Goal: Task Accomplishment & Management: Complete application form

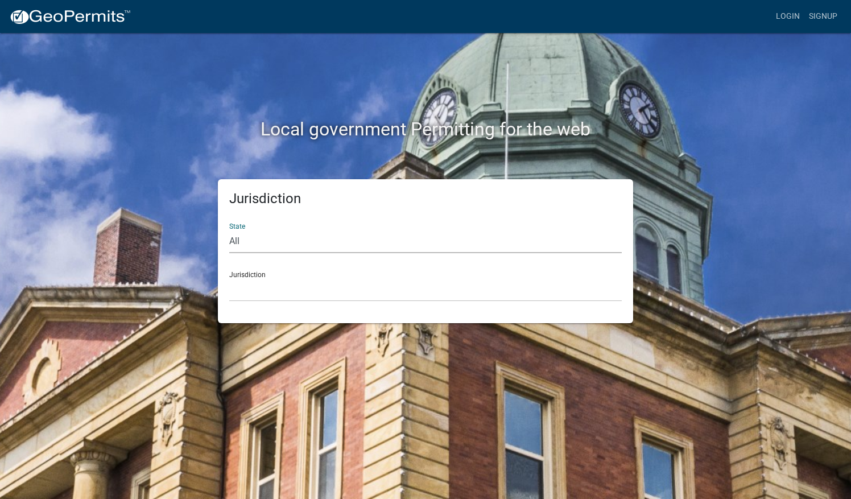
click at [259, 241] on select "All Colorado Georgia Indiana Iowa Kansas Minnesota Ohio South Carolina Wisconsin" at bounding box center [425, 241] width 392 height 23
select select "[US_STATE]"
click at [229, 230] on select "All Colorado Georgia Indiana Iowa Kansas Minnesota Ohio South Carolina Wisconsin" at bounding box center [425, 241] width 392 height 23
click at [275, 286] on select "City of Charlestown, Indiana City of Jeffersonville, Indiana City of Logansport…" at bounding box center [425, 289] width 392 height 23
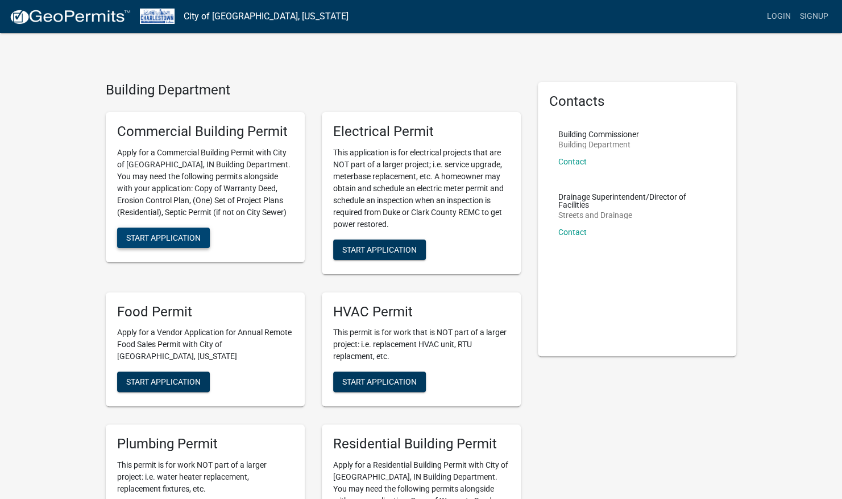
click at [172, 239] on span "Start Application" at bounding box center [163, 237] width 74 height 9
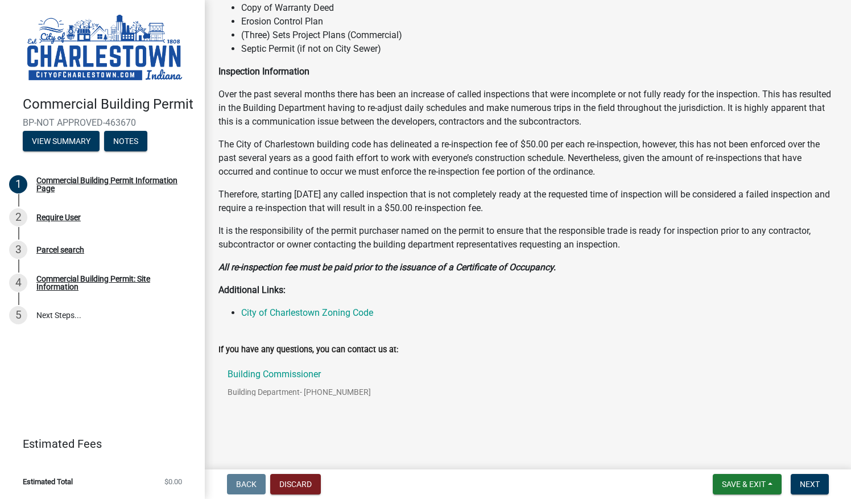
scroll to position [136, 0]
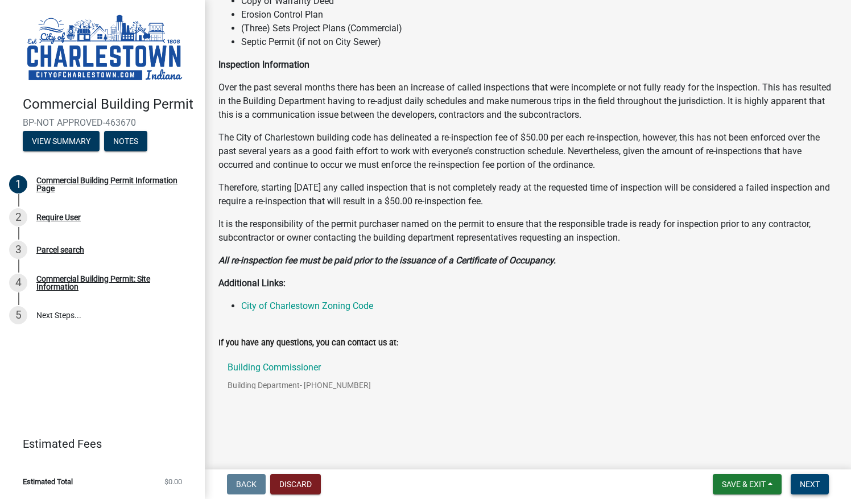
click at [808, 483] on span "Next" at bounding box center [809, 483] width 20 height 9
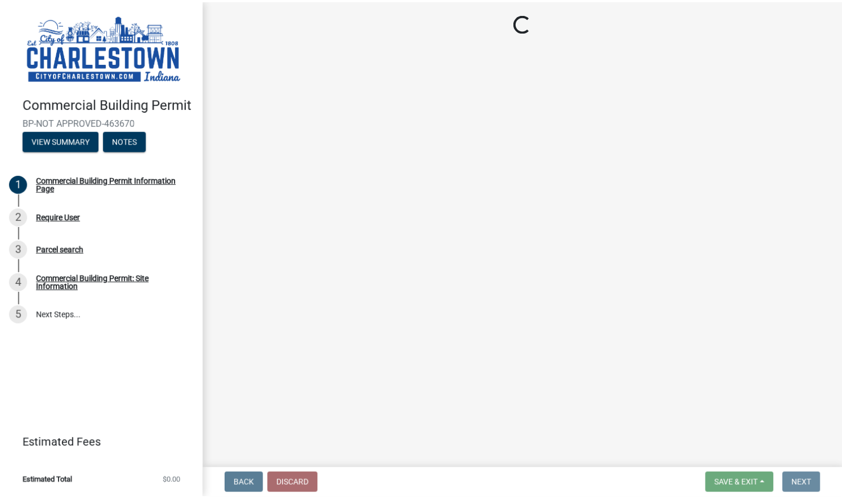
scroll to position [0, 0]
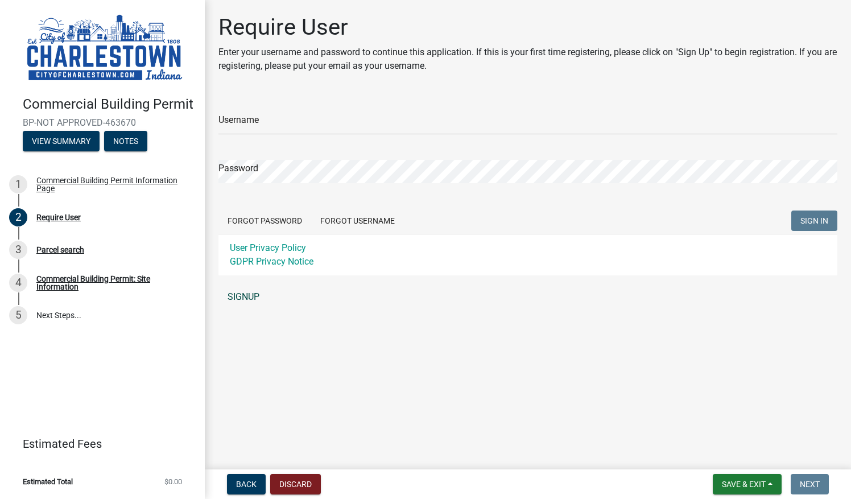
click at [253, 293] on link "SIGNUP" at bounding box center [527, 296] width 619 height 23
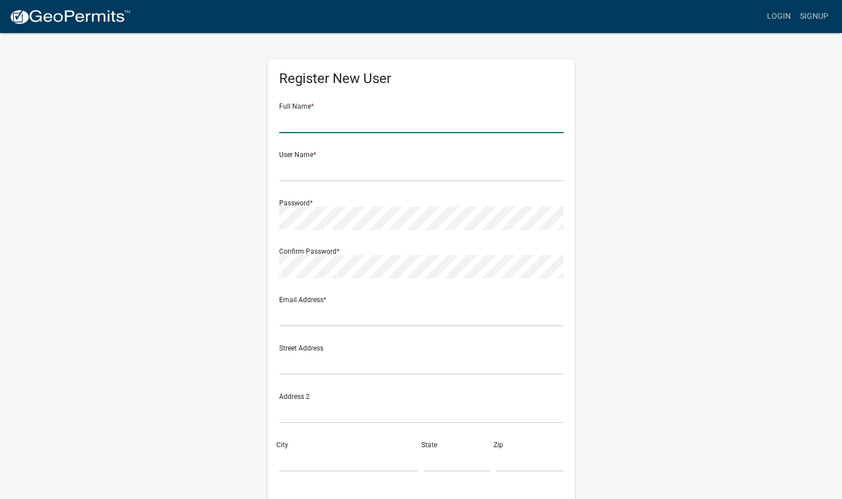
click at [323, 125] on input "text" at bounding box center [421, 121] width 284 height 23
type input "Rusty Daugherty"
type input "rusty@saridgeway.com"
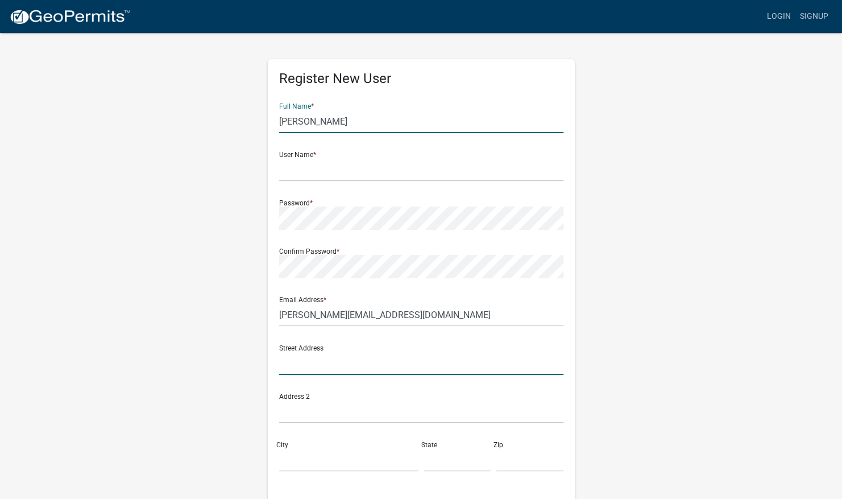
type input "PO BOX 88"
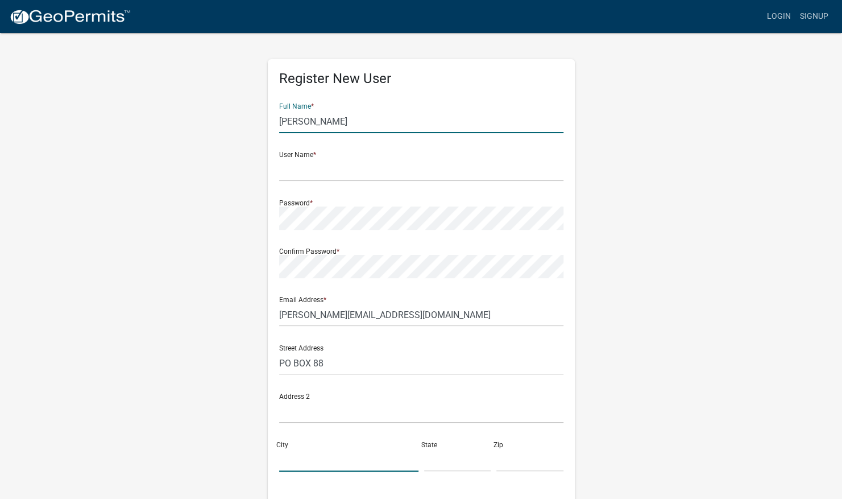
type input "Yorktown"
type input "IN"
type input "47396"
type input "7657308699"
type input "Daugherty"
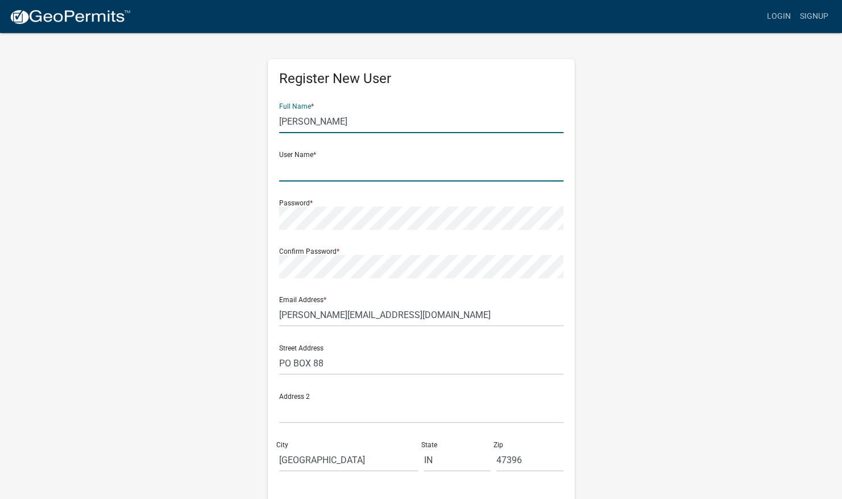
click at [350, 165] on input "text" at bounding box center [421, 169] width 284 height 23
click at [722, 144] on div "Register New User Full Name * Daugherty User Name * SaRidgeway Password * Confi…" at bounding box center [421, 336] width 648 height 608
click at [289, 168] on input "SaRidgeway" at bounding box center [421, 169] width 284 height 23
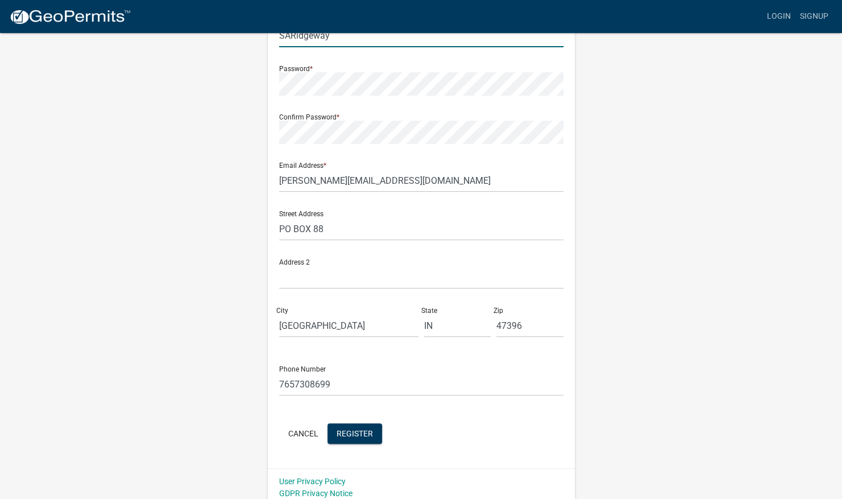
scroll to position [141, 0]
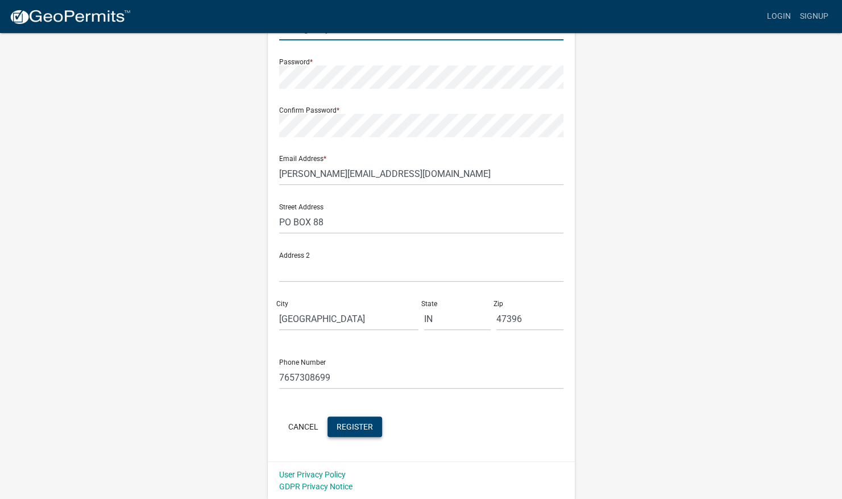
type input "SARidgeway"
click at [360, 428] on span "Register" at bounding box center [355, 425] width 36 height 9
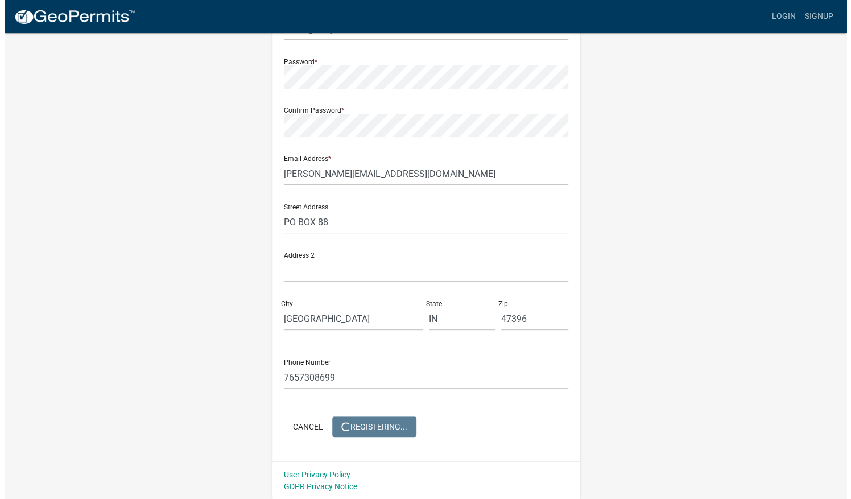
scroll to position [0, 0]
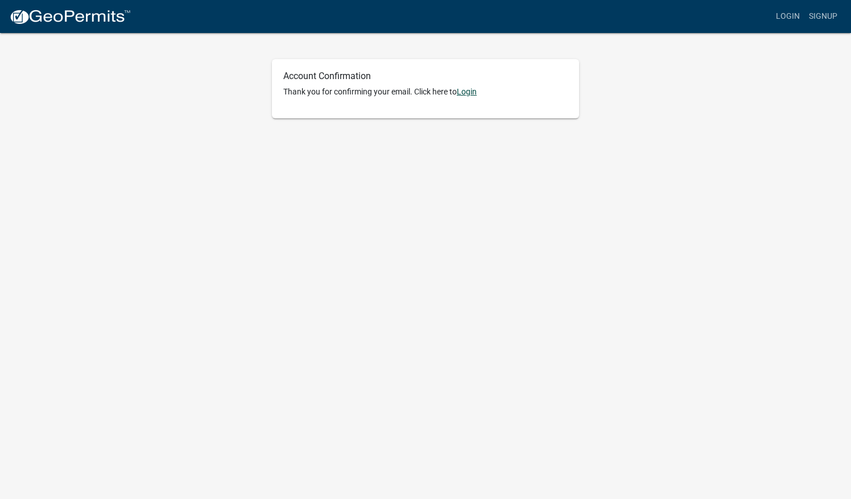
click at [463, 96] on link "Login" at bounding box center [467, 91] width 20 height 9
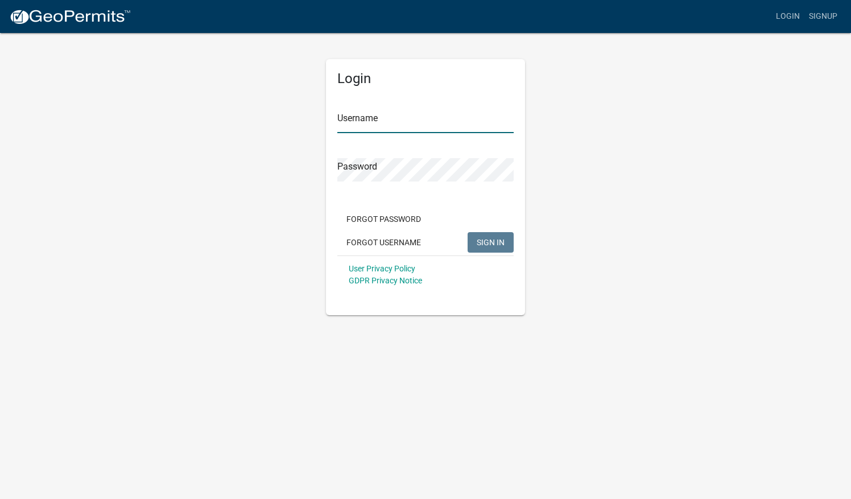
type input "SARidgeway"
click at [481, 244] on span "SIGN IN" at bounding box center [490, 241] width 28 height 9
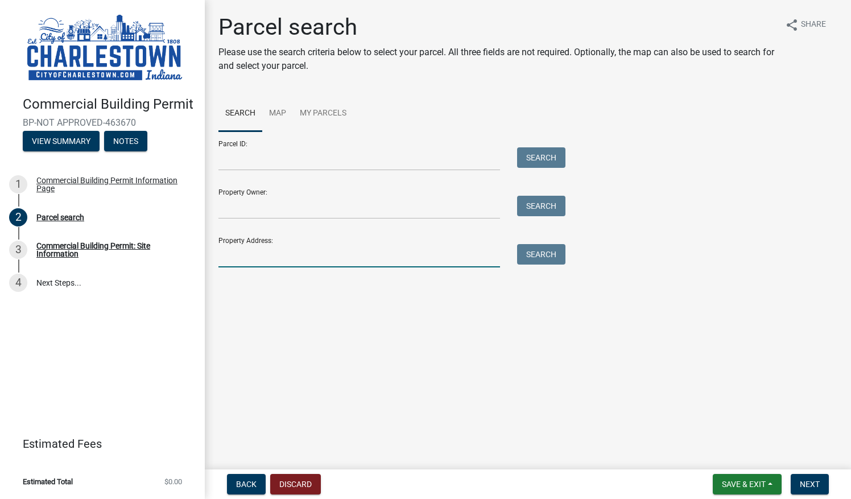
click at [236, 257] on input "Property Address:" at bounding box center [358, 255] width 281 height 23
type input "156 Market St"
click at [546, 260] on button "Search" at bounding box center [541, 254] width 48 height 20
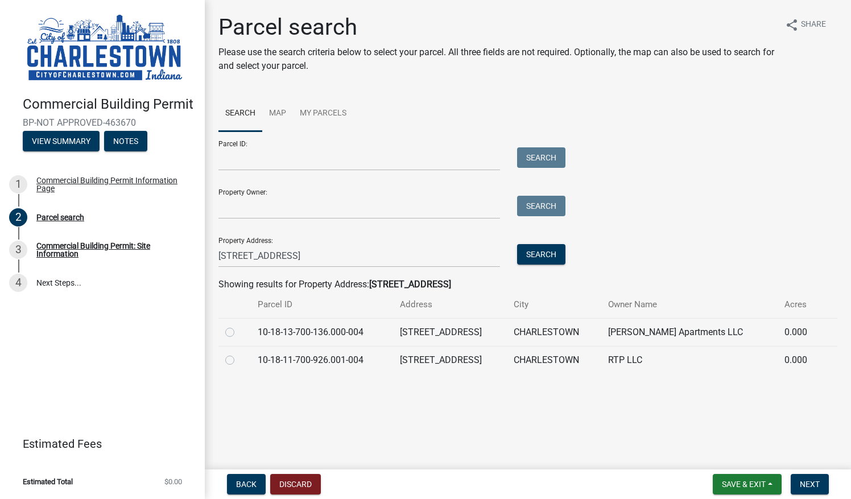
click at [239, 353] on label at bounding box center [239, 353] width 0 height 0
click at [239, 356] on input "radio" at bounding box center [242, 356] width 7 height 7
radio input "true"
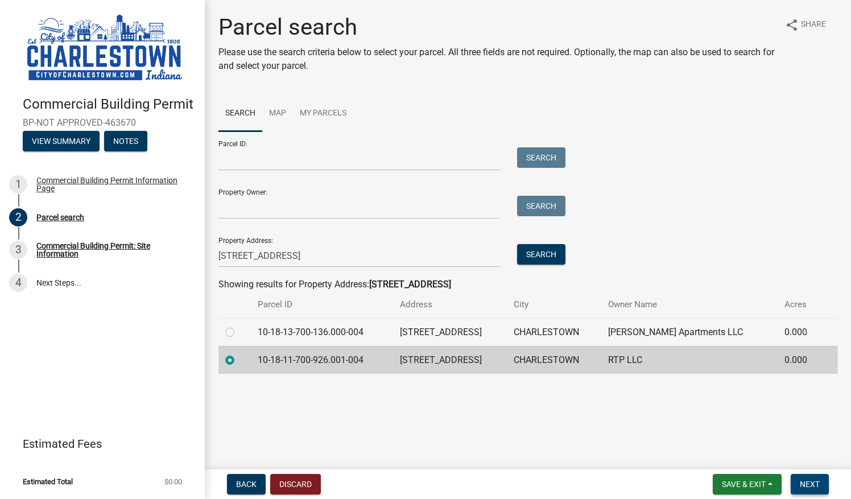
click at [806, 481] on span "Next" at bounding box center [809, 483] width 20 height 9
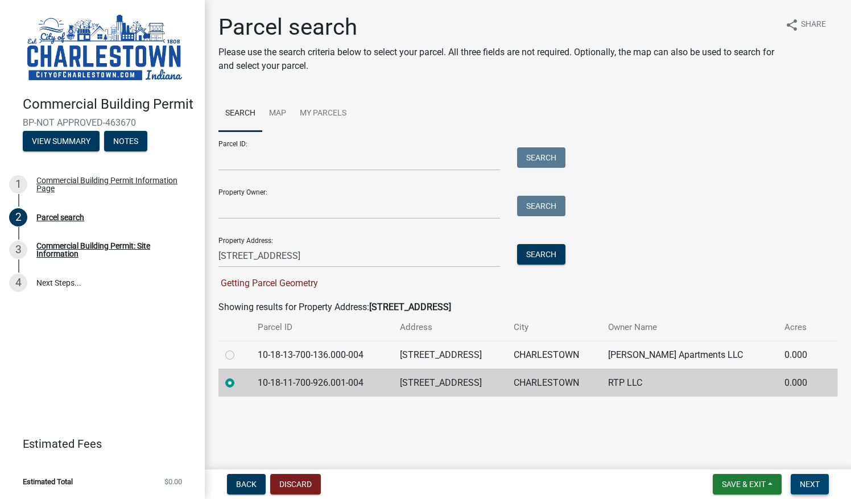
click at [802, 483] on span "Next" at bounding box center [809, 483] width 20 height 9
click at [812, 482] on span "Next" at bounding box center [809, 483] width 20 height 9
click at [537, 258] on button "Search" at bounding box center [541, 254] width 48 height 20
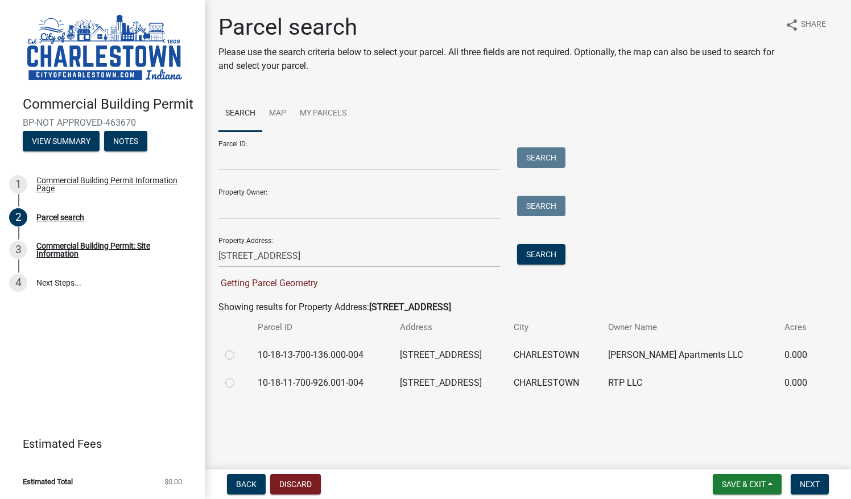
click at [231, 388] on div at bounding box center [234, 383] width 19 height 14
click at [239, 376] on label at bounding box center [239, 376] width 0 height 0
click at [239, 383] on input "radio" at bounding box center [242, 379] width 7 height 7
radio input "true"
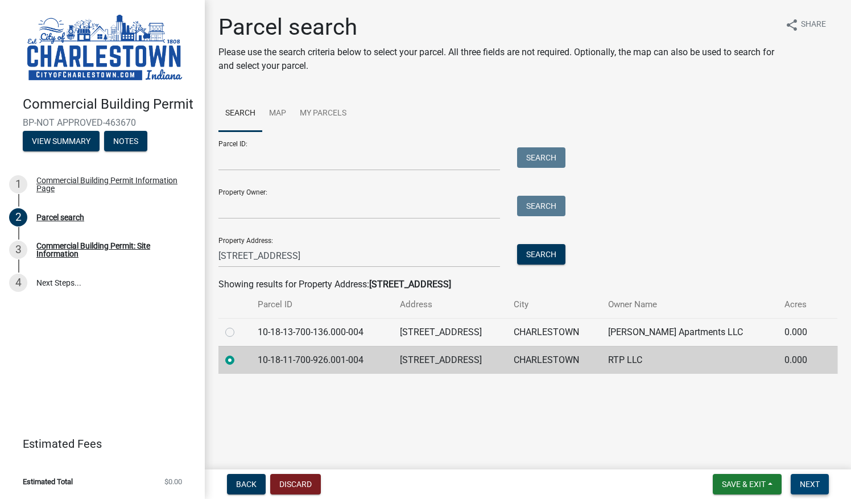
click at [812, 482] on span "Next" at bounding box center [809, 483] width 20 height 9
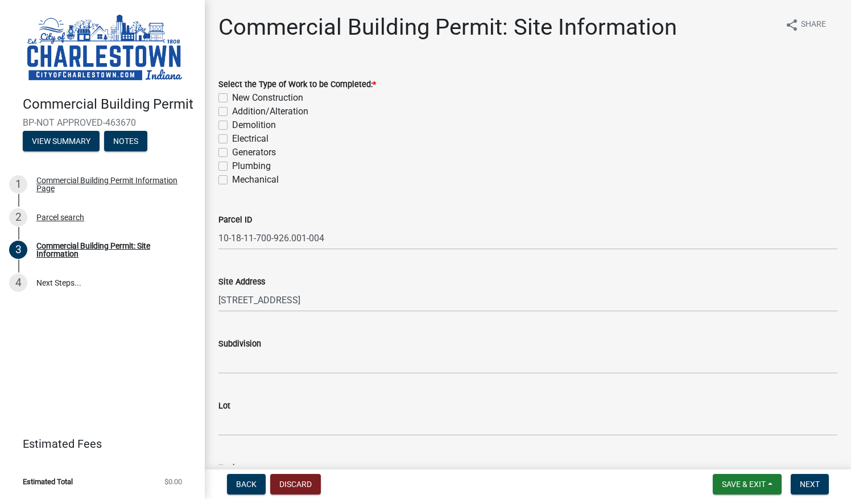
click at [232, 113] on label "Addition/Alteration" at bounding box center [270, 112] width 76 height 14
click at [232, 112] on input "Addition/Alteration" at bounding box center [235, 108] width 7 height 7
checkbox input "true"
checkbox input "false"
checkbox input "true"
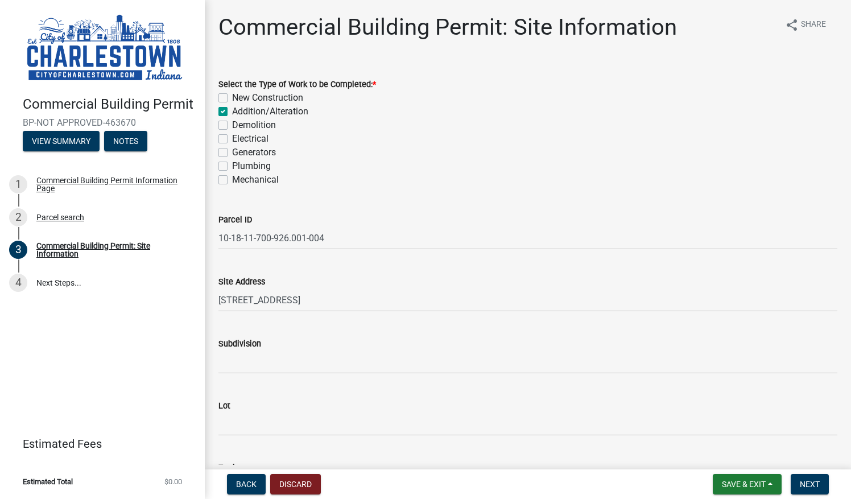
checkbox input "false"
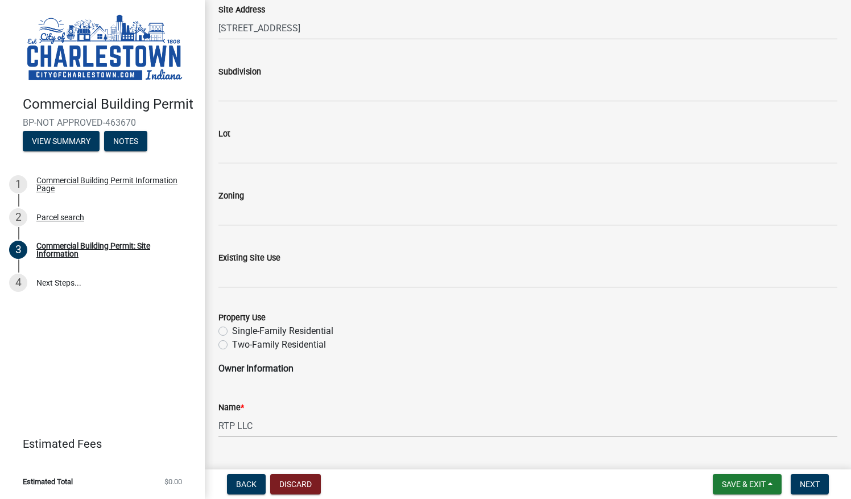
scroll to position [273, 0]
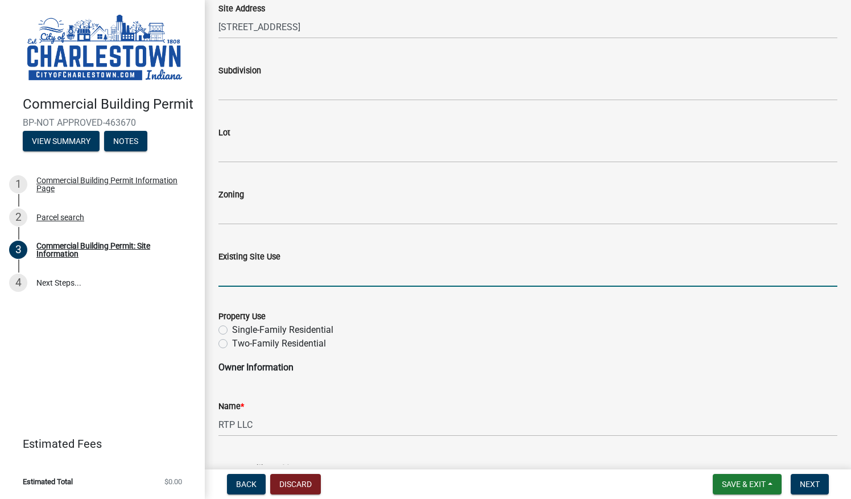
click at [262, 280] on input "Existing Site Use" at bounding box center [527, 274] width 619 height 23
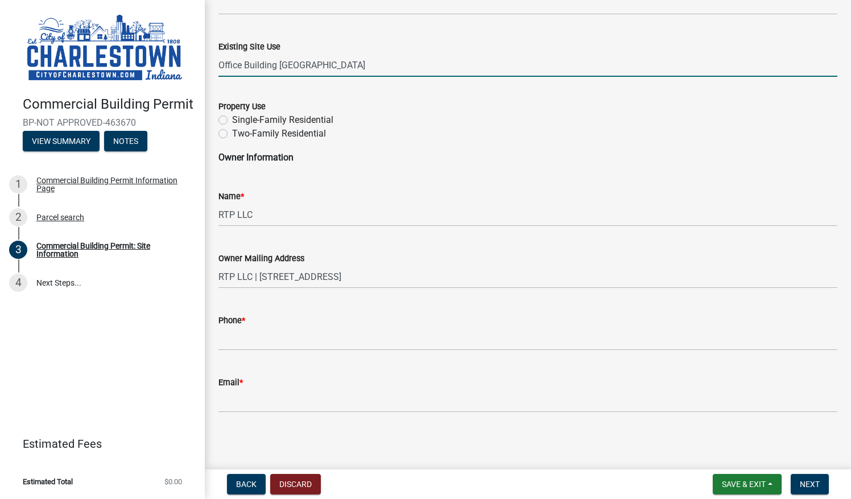
scroll to position [483, 0]
type input "Office Building Amerigas"
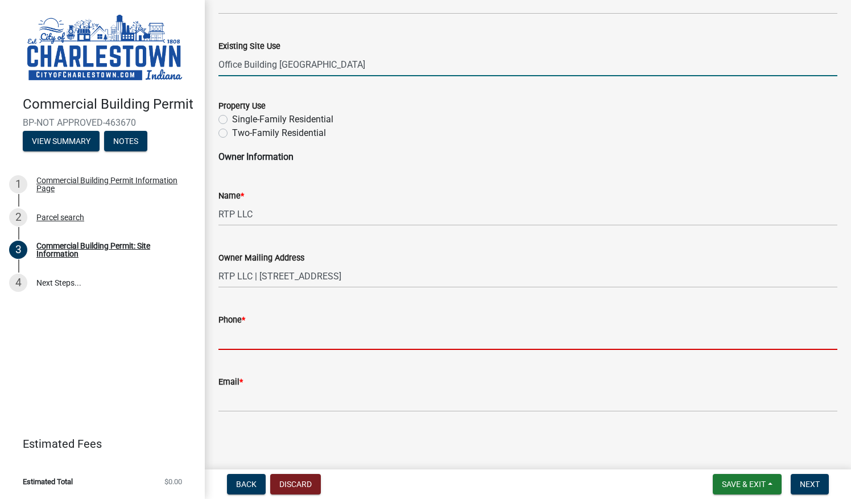
click at [242, 338] on input "Phone *" at bounding box center [527, 337] width 619 height 23
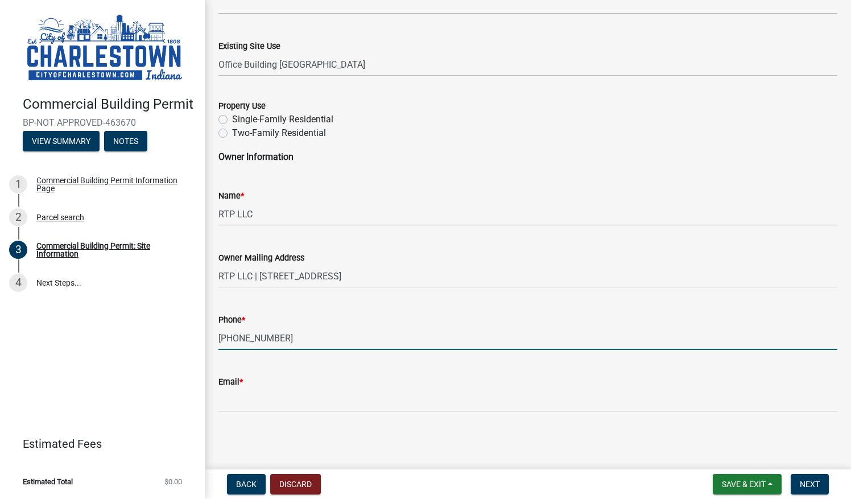
type input "812-671-9335"
click at [231, 396] on input "Email *" at bounding box center [527, 399] width 619 height 23
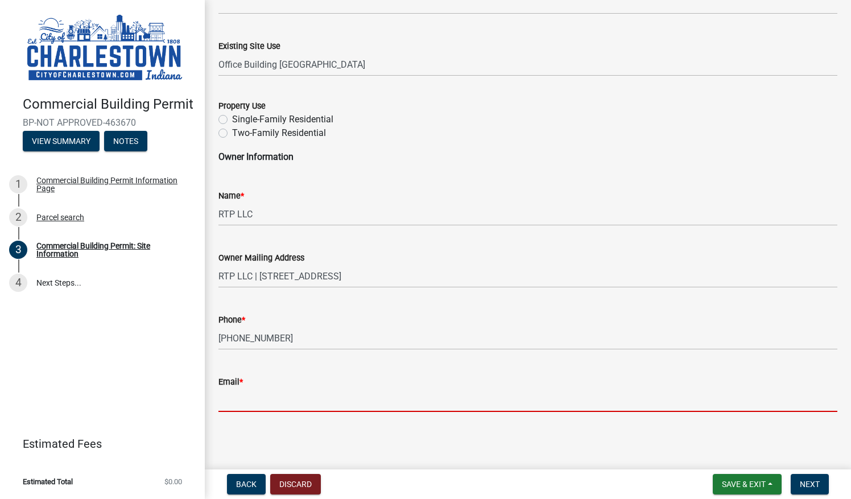
click at [656, 147] on wm-data-entity-input "Property Use Single-Family Residential Two-Family Residential" at bounding box center [527, 117] width 619 height 65
click at [223, 403] on input "Email *" at bounding box center [527, 399] width 619 height 23
type input "joe.wetstein@cushwake.com"
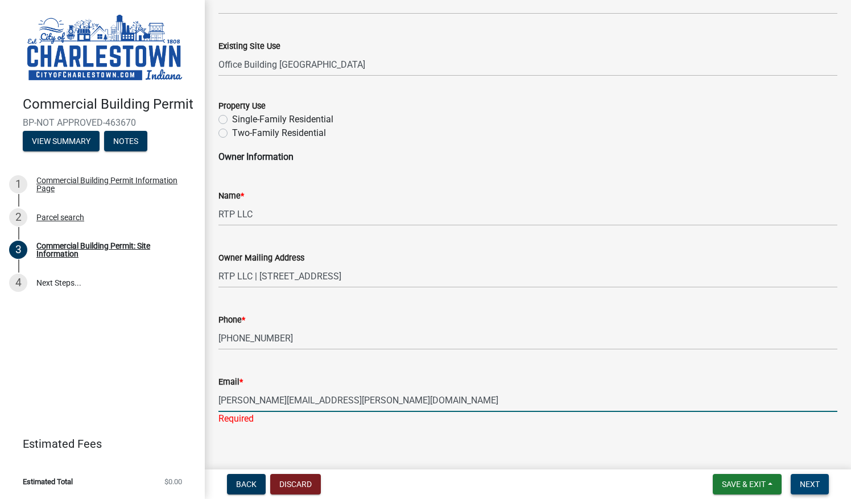
click at [806, 486] on span "Next" at bounding box center [809, 483] width 20 height 9
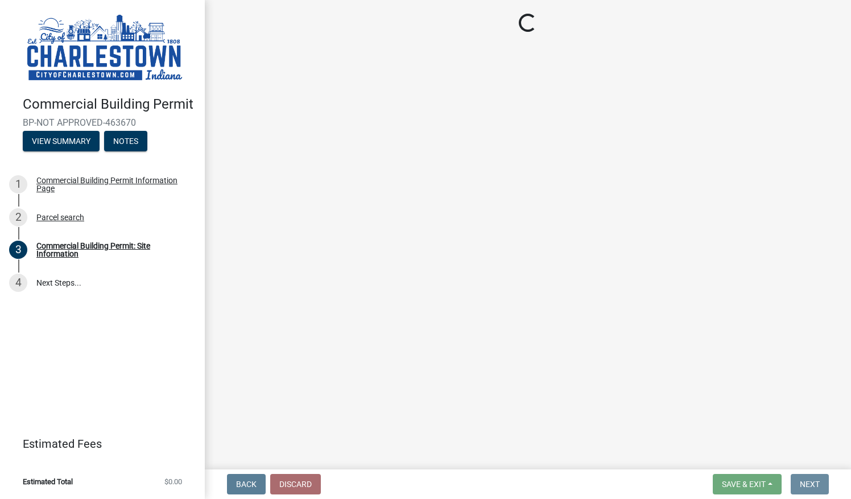
scroll to position [0, 0]
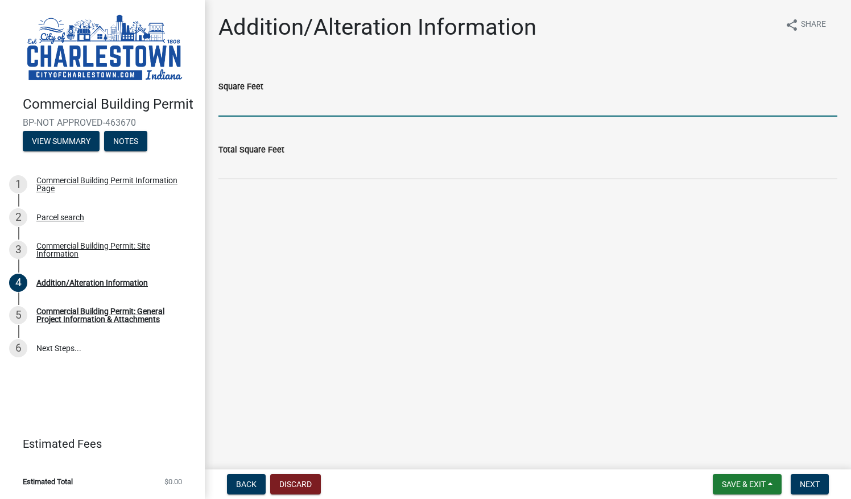
click at [266, 102] on input "text" at bounding box center [527, 104] width 619 height 23
type input "1768"
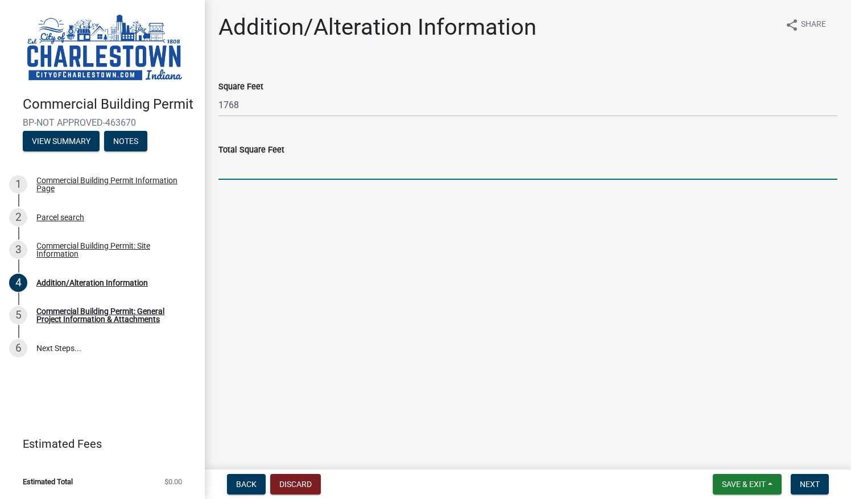
click at [256, 172] on input "text" at bounding box center [527, 167] width 619 height 23
type input "1768"
click at [811, 482] on span "Next" at bounding box center [809, 483] width 20 height 9
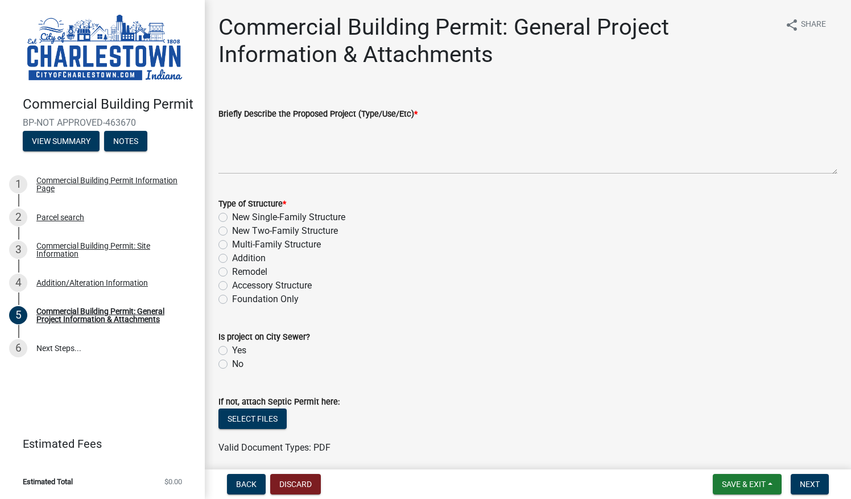
click at [232, 271] on label "Remodel" at bounding box center [249, 272] width 35 height 14
click at [232, 271] on input "Remodel" at bounding box center [235, 268] width 7 height 7
radio input "true"
click at [232, 350] on label "Yes" at bounding box center [239, 350] width 14 height 14
click at [232, 350] on input "Yes" at bounding box center [235, 346] width 7 height 7
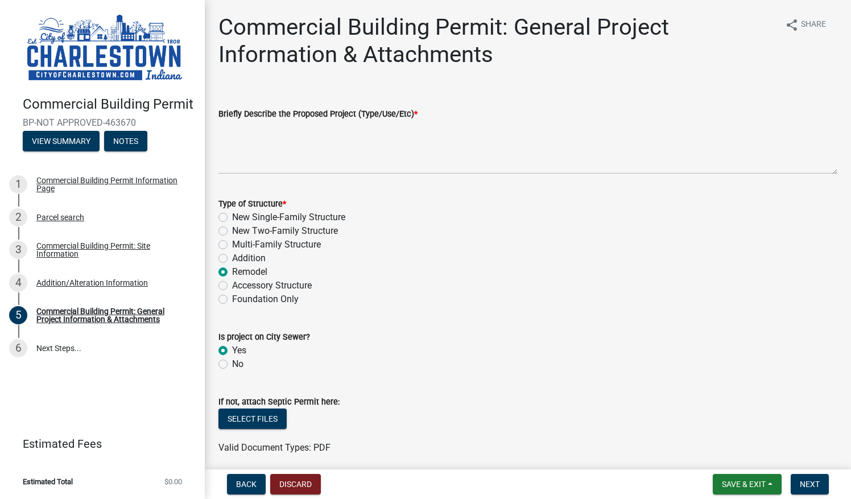
radio input "true"
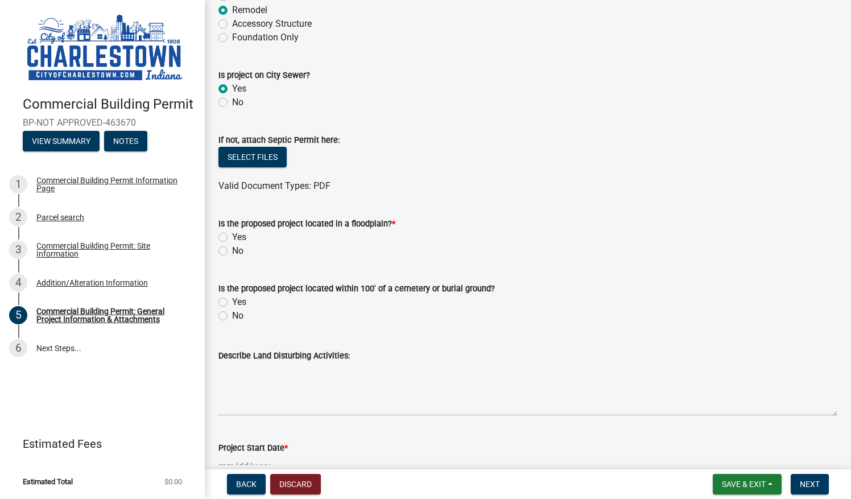
scroll to position [265, 0]
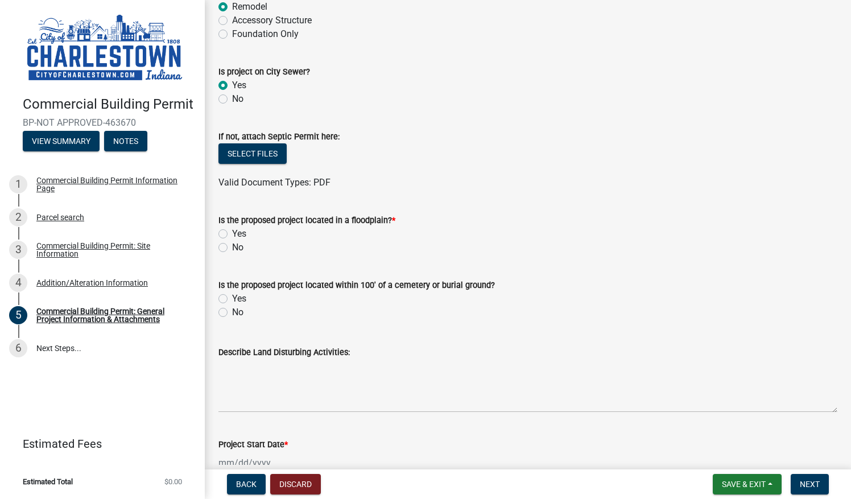
click at [232, 246] on label "No" at bounding box center [237, 247] width 11 height 14
click at [232, 246] on input "No" at bounding box center [235, 243] width 7 height 7
radio input "true"
click at [232, 310] on label "No" at bounding box center [237, 312] width 11 height 14
click at [232, 310] on input "No" at bounding box center [235, 308] width 7 height 7
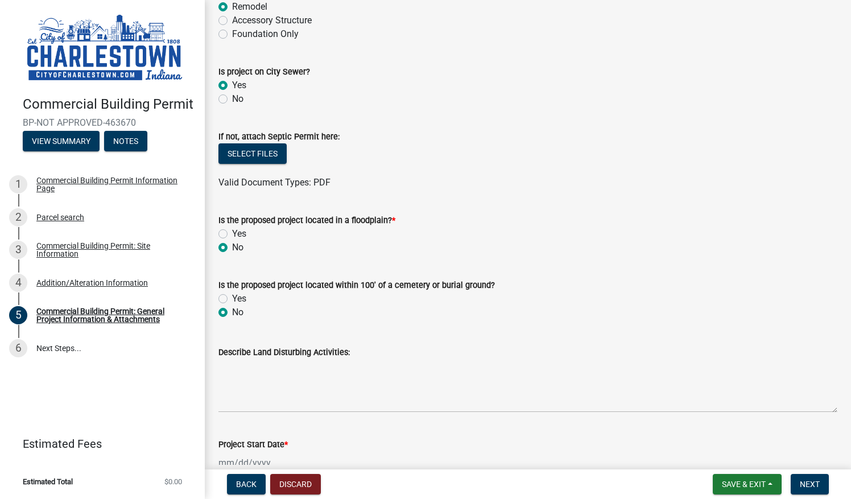
radio input "true"
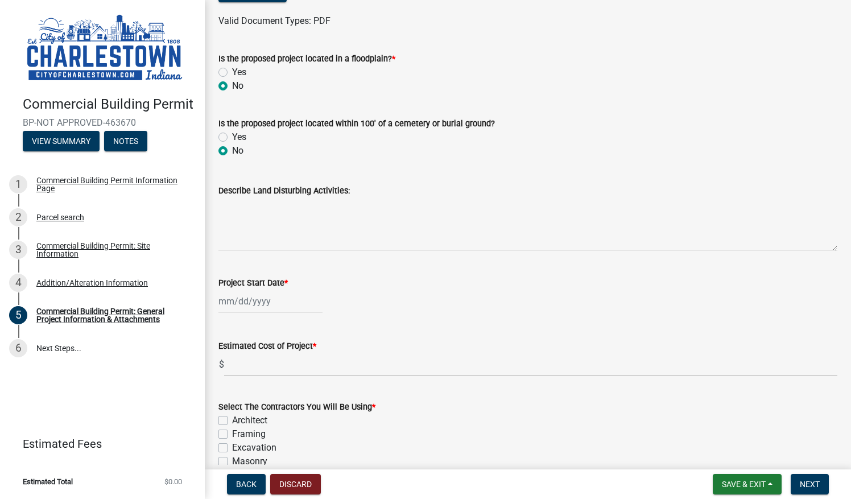
scroll to position [435, 0]
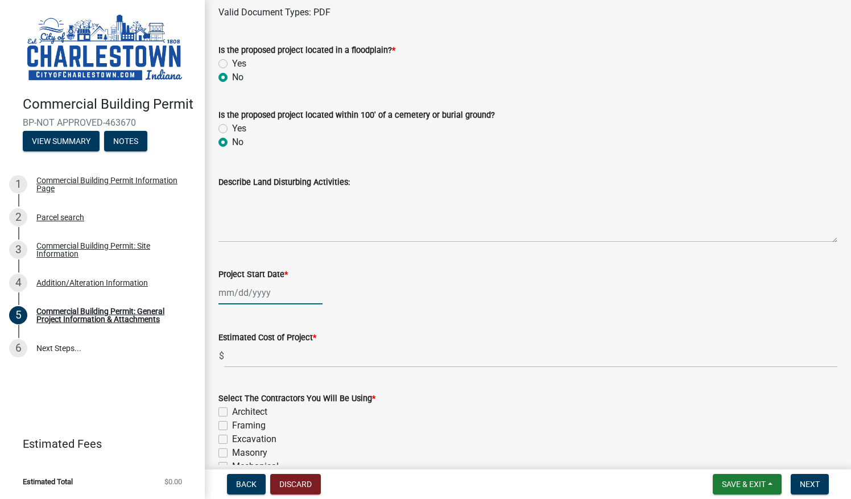
click at [255, 293] on div at bounding box center [270, 292] width 104 height 23
select select "8"
select select "2025"
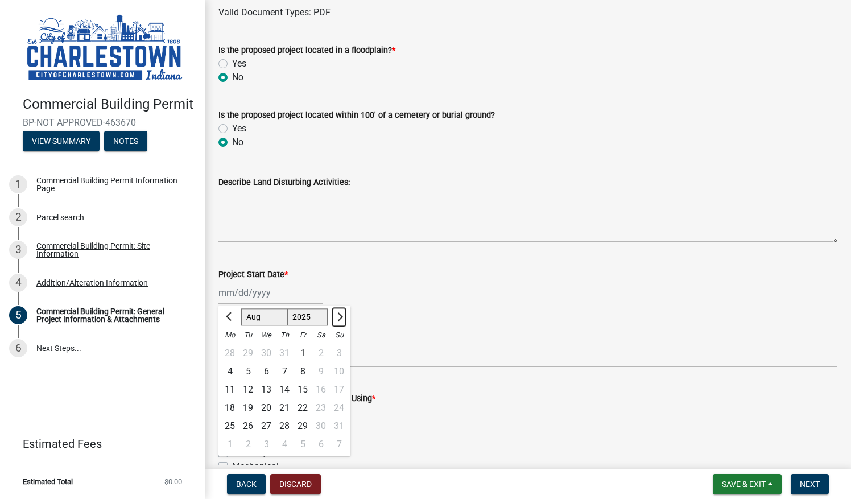
click at [337, 323] on button "Next month" at bounding box center [339, 317] width 14 height 18
select select "9"
click at [248, 383] on div "16" at bounding box center [248, 389] width 18 height 18
type input "09/16/2025"
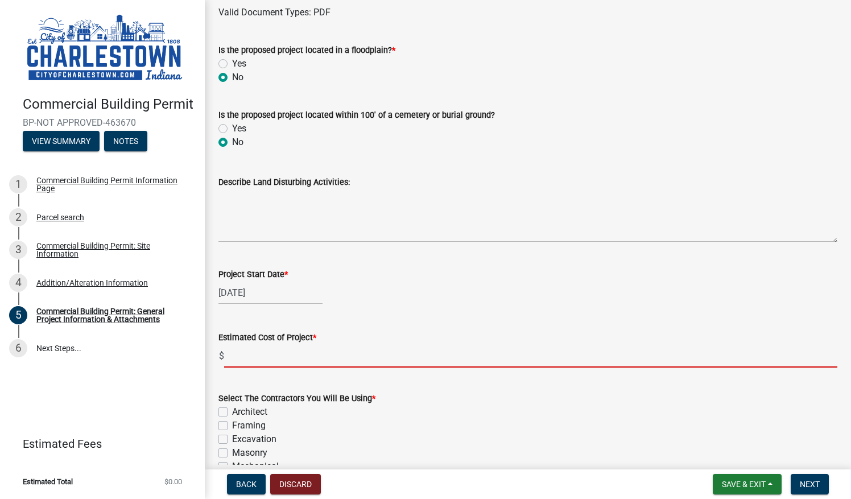
click at [247, 356] on input "text" at bounding box center [530, 355] width 613 height 23
type input "66000"
click at [403, 397] on div "Select The Contractors You Will Be Using *" at bounding box center [527, 398] width 619 height 14
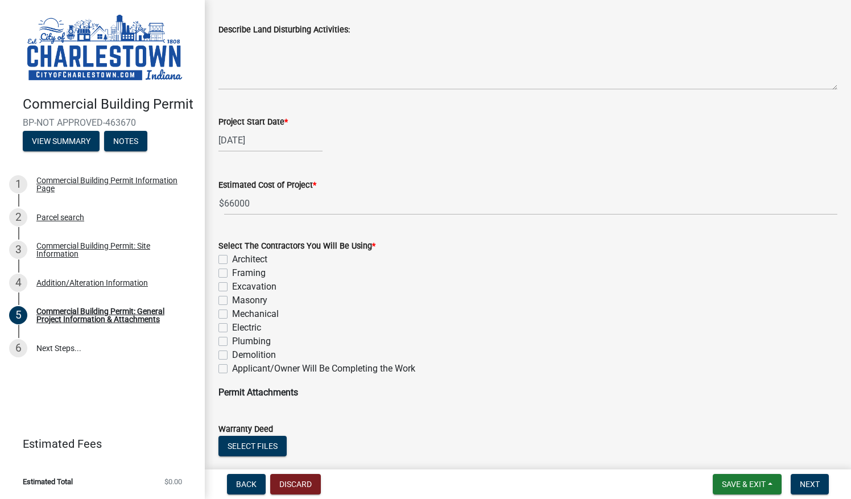
scroll to position [588, 0]
click at [232, 326] on label "Electric" at bounding box center [246, 327] width 29 height 14
click at [232, 326] on input "Electric" at bounding box center [235, 323] width 7 height 7
checkbox input "true"
checkbox input "false"
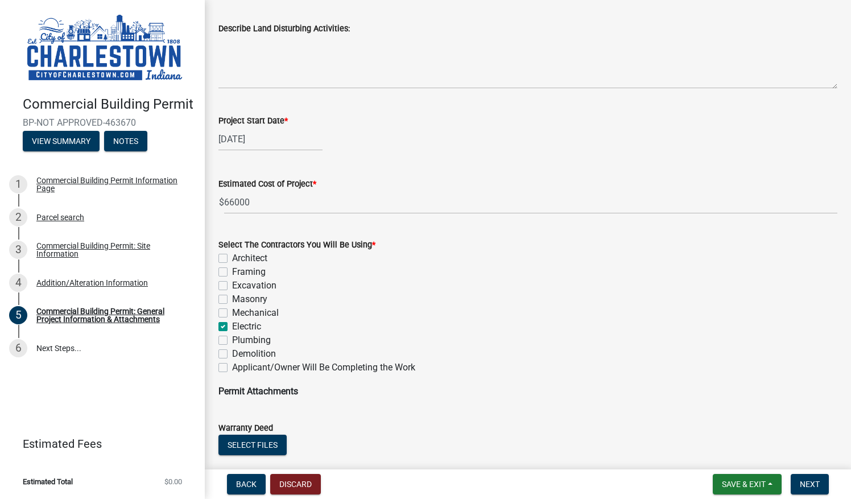
checkbox input "false"
checkbox input "true"
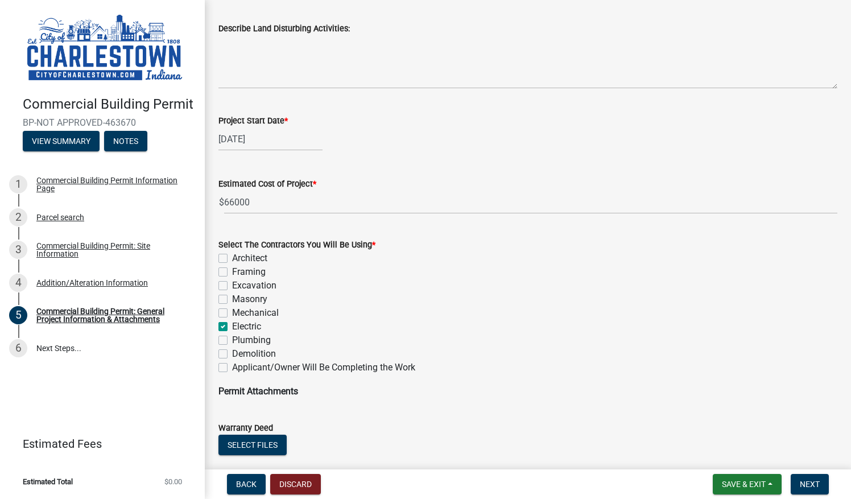
checkbox input "false"
click at [232, 339] on label "Plumbing" at bounding box center [251, 340] width 39 height 14
click at [232, 339] on input "Plumbing" at bounding box center [235, 336] width 7 height 7
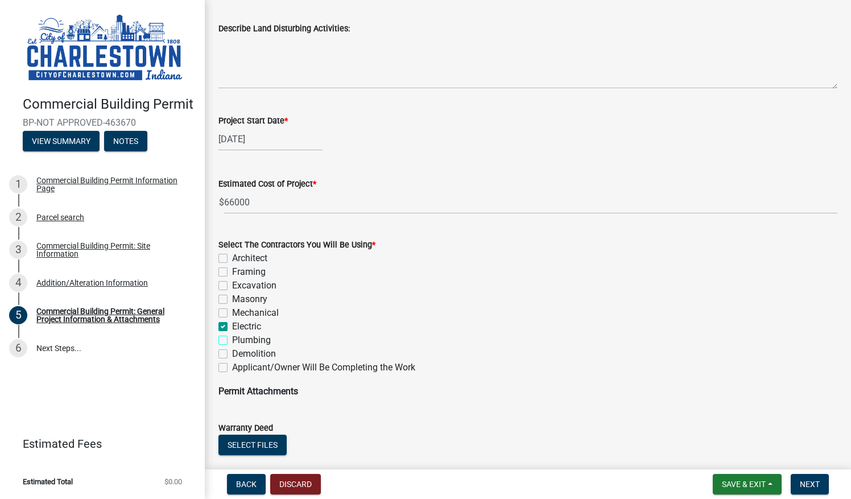
checkbox input "true"
checkbox input "false"
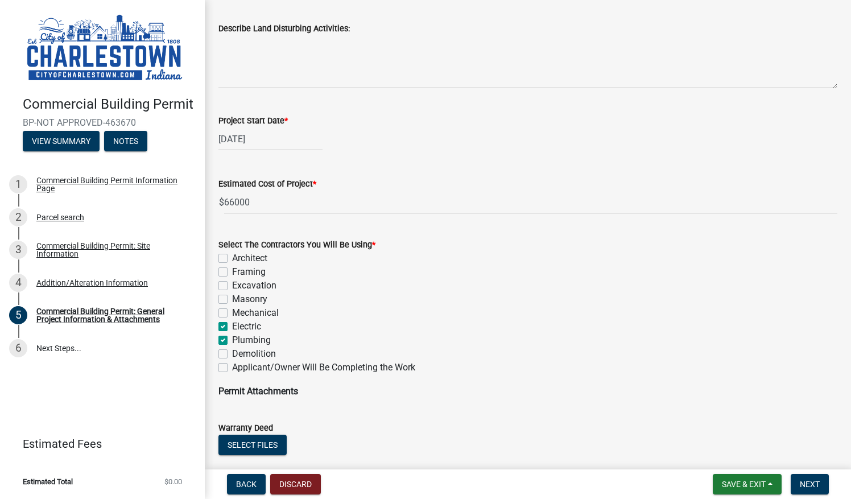
checkbox input "false"
checkbox input "true"
checkbox input "false"
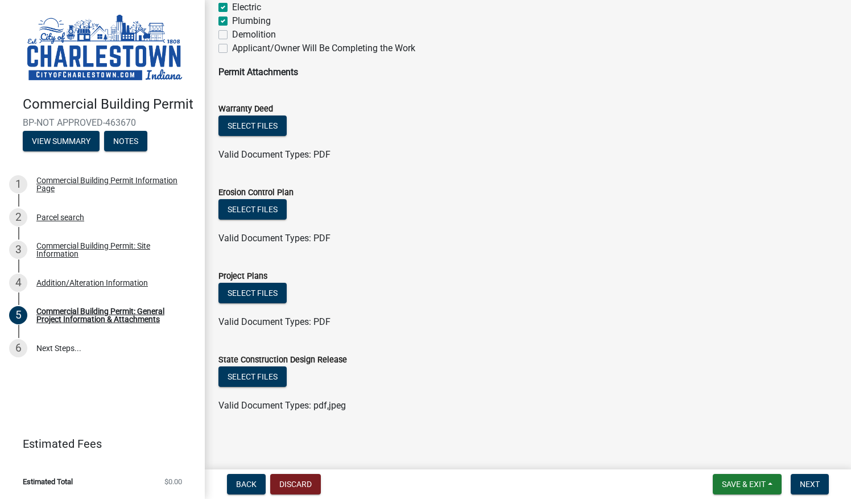
scroll to position [910, 0]
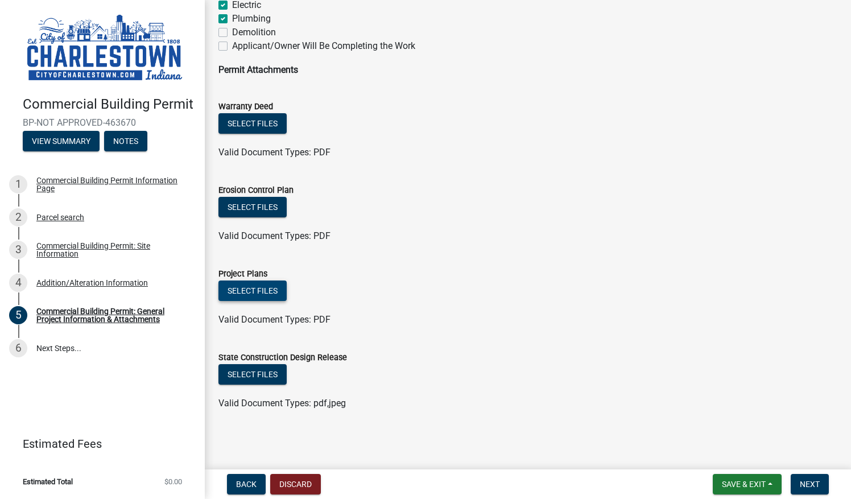
click at [242, 295] on button "Select files" at bounding box center [252, 290] width 68 height 20
click at [249, 291] on button "Select files" at bounding box center [252, 290] width 68 height 20
click at [263, 293] on button "Select files" at bounding box center [252, 290] width 68 height 20
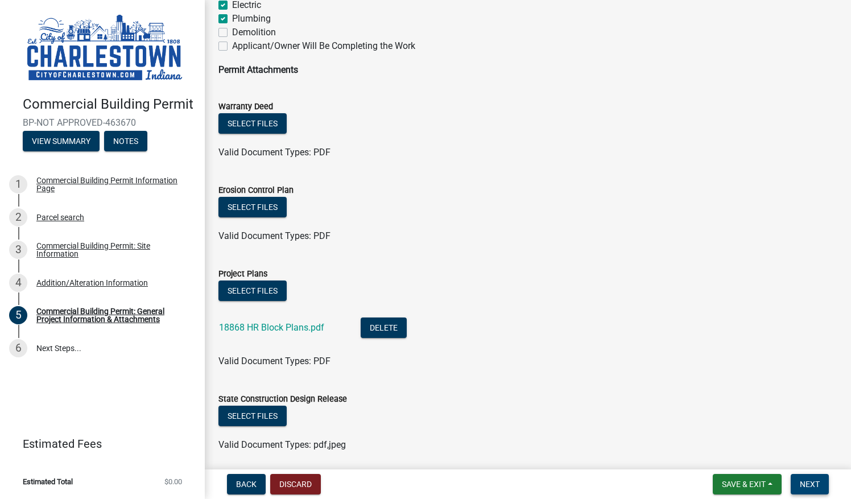
click at [814, 476] on button "Next" at bounding box center [809, 484] width 38 height 20
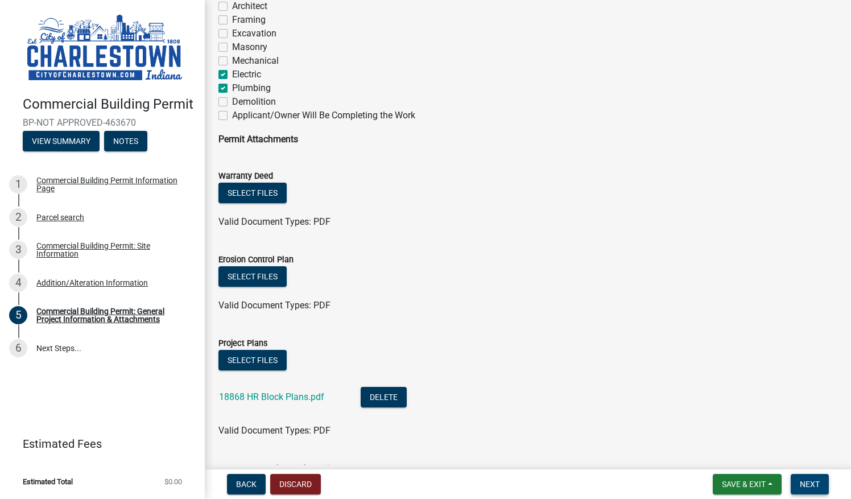
scroll to position [964, 0]
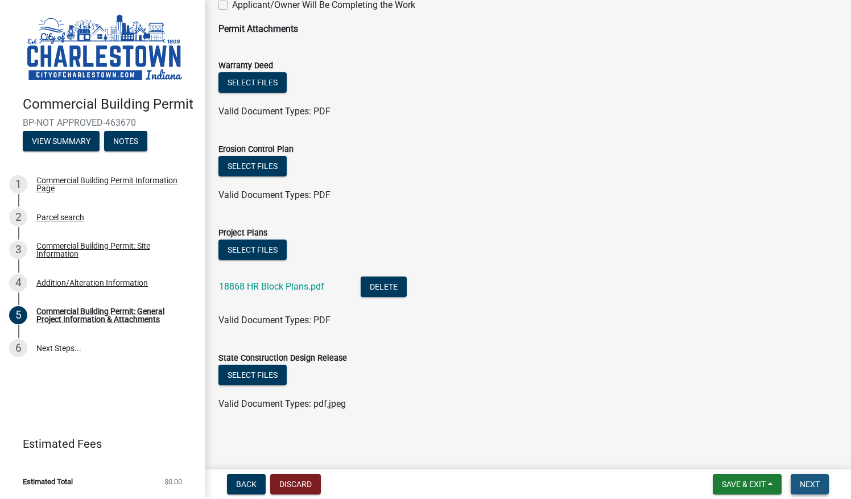
click at [815, 482] on span "Next" at bounding box center [809, 483] width 20 height 9
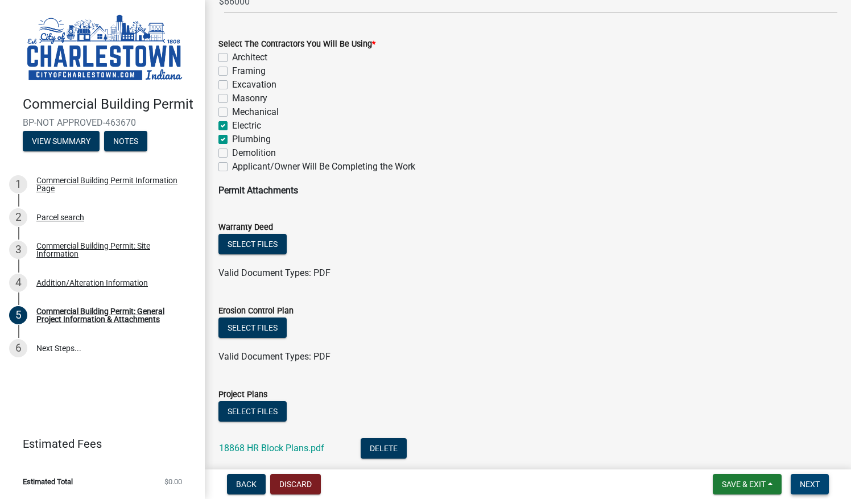
scroll to position [801, 0]
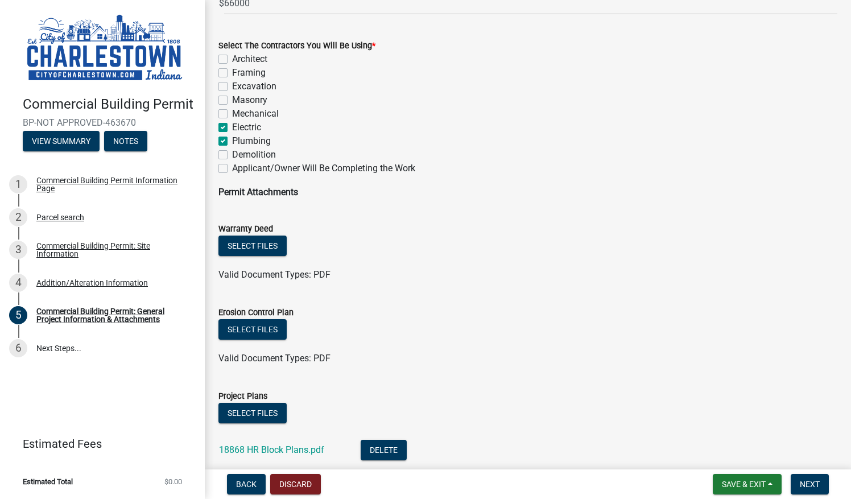
click at [232, 140] on label "Plumbing" at bounding box center [251, 141] width 39 height 14
click at [232, 140] on input "Plumbing" at bounding box center [235, 137] width 7 height 7
checkbox input "false"
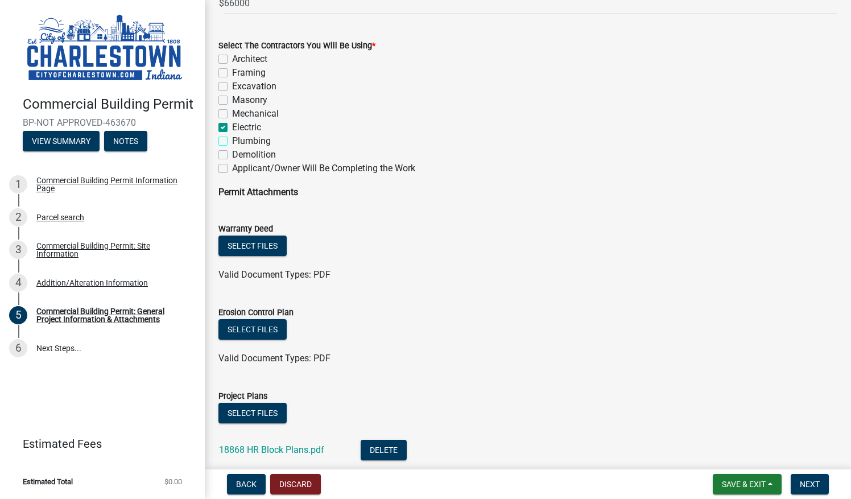
checkbox input "false"
checkbox input "true"
checkbox input "false"
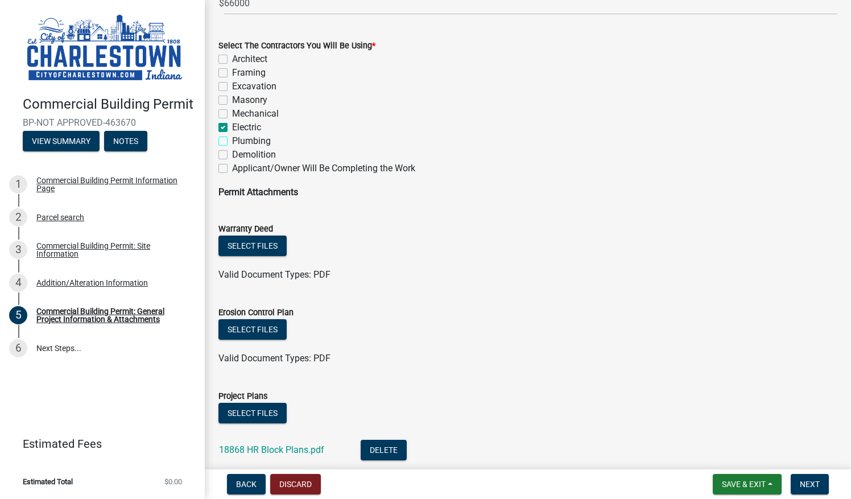
checkbox input "false"
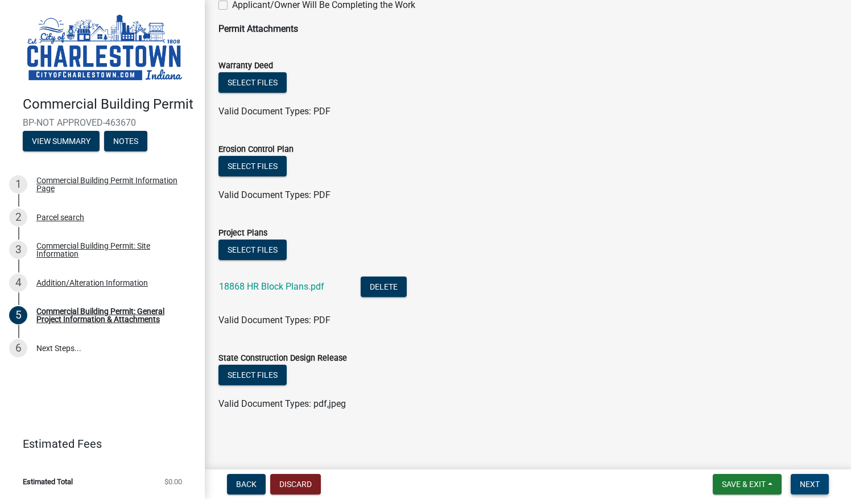
click at [810, 487] on span "Next" at bounding box center [809, 483] width 20 height 9
click at [811, 484] on span "Next" at bounding box center [809, 483] width 20 height 9
click at [243, 168] on button "Select files" at bounding box center [252, 166] width 68 height 20
click at [741, 452] on main "Commercial Building Permit: General Project Information & Attachments share Sha…" at bounding box center [528, 232] width 646 height 464
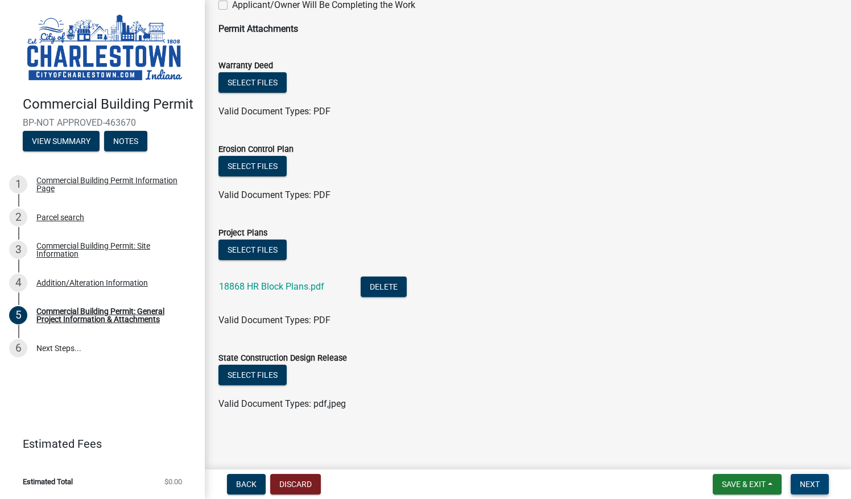
click at [807, 483] on span "Next" at bounding box center [809, 483] width 20 height 9
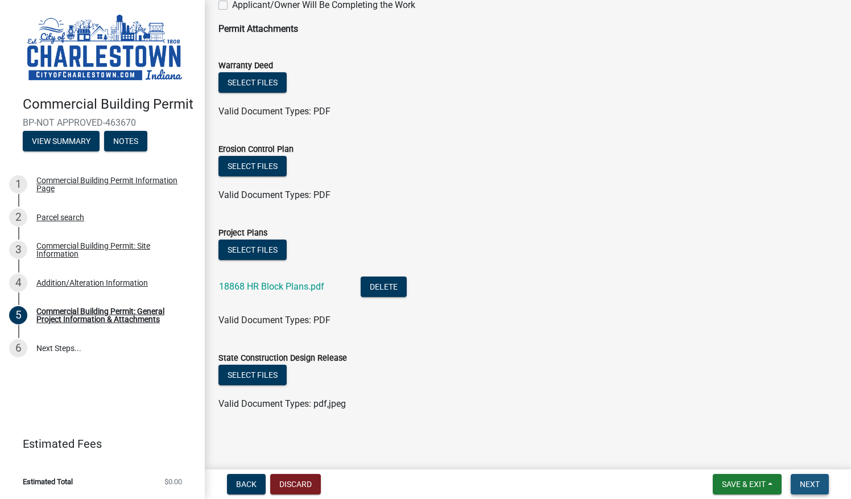
click at [807, 483] on span "Next" at bounding box center [809, 483] width 20 height 9
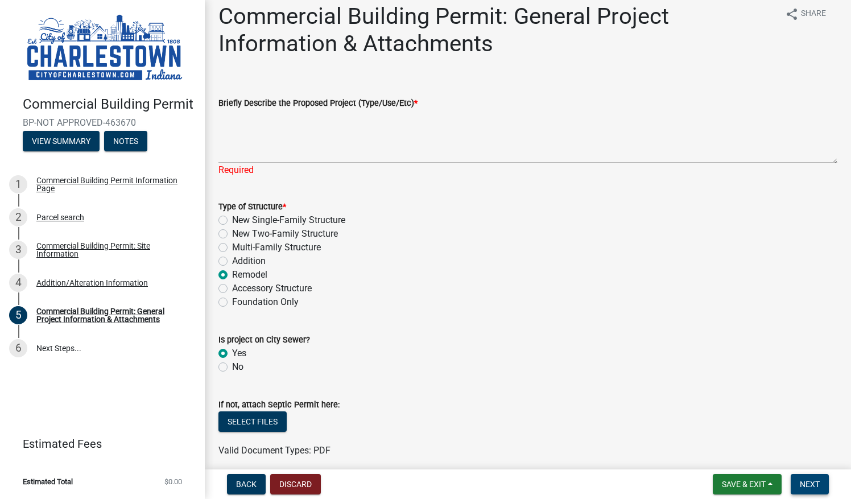
scroll to position [0, 0]
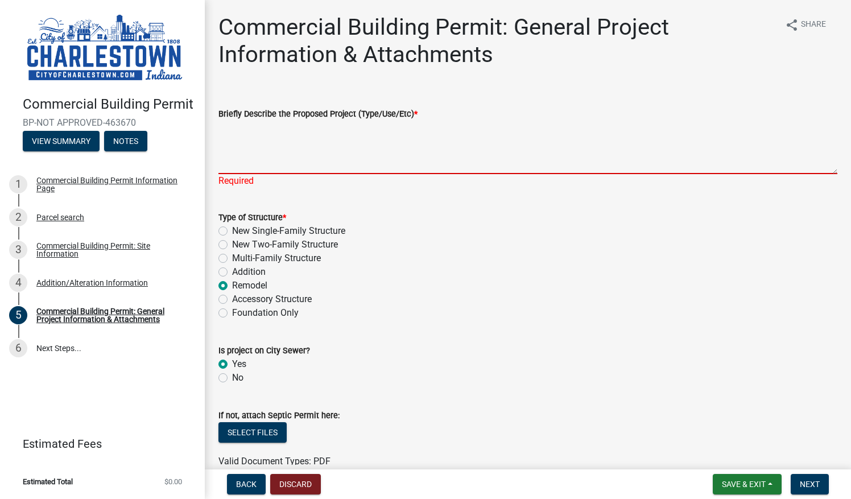
click at [230, 139] on textarea "Briefly Describe the Proposed Project (Type/Use/Etc) *" at bounding box center [527, 147] width 619 height 53
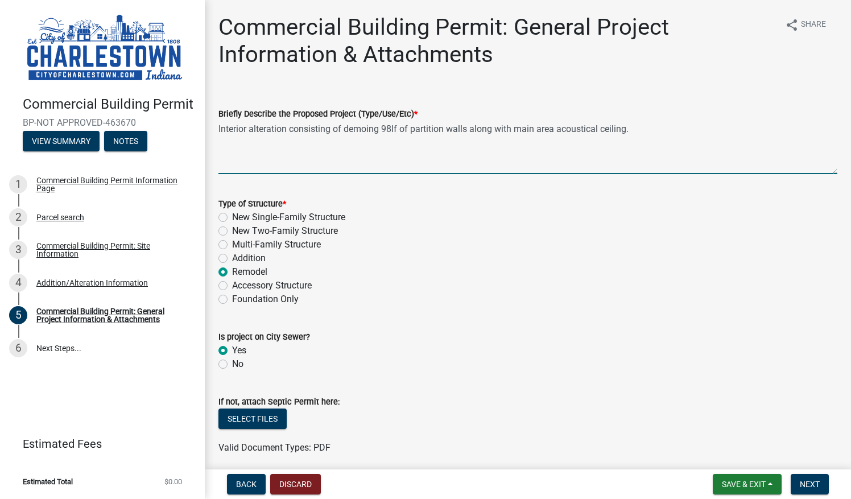
click at [632, 127] on textarea "Interior alteration consisting of demoing 98lf of partition walls along with ma…" at bounding box center [527, 147] width 619 height 53
click at [304, 137] on textarea "Interior alteration consisting of demoing 98lf of partition walls along with ma…" at bounding box center [527, 147] width 619 height 53
drag, startPoint x: 392, startPoint y: 140, endPoint x: 391, endPoint y: 157, distance: 17.1
click at [391, 157] on textarea "Interior alteration consisting of demoing 98lf of partition walls along with ma…" at bounding box center [527, 147] width 619 height 53
type textarea "Interior alteration consisting of demoing 98lf of partition walls along with ma…"
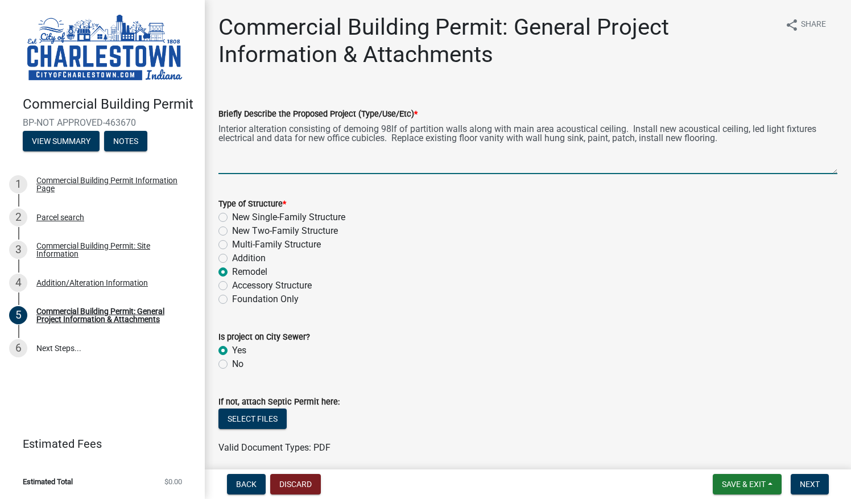
drag, startPoint x: 847, startPoint y: 150, endPoint x: 840, endPoint y: 153, distance: 6.9
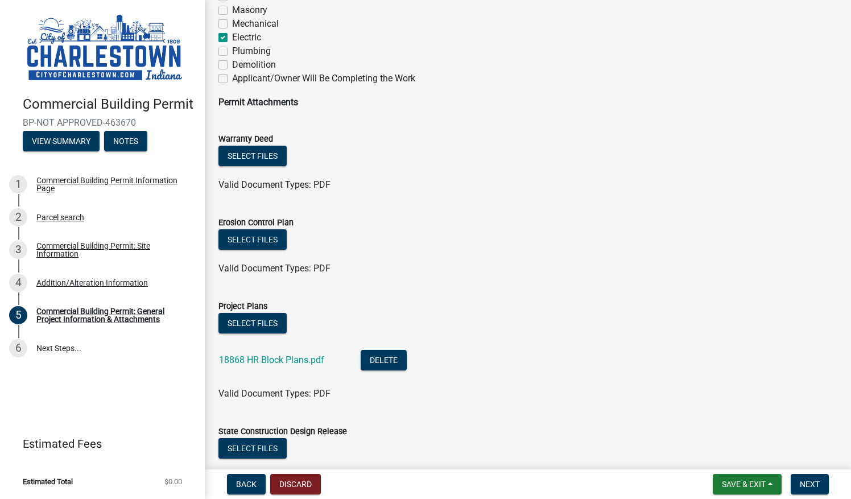
scroll to position [882, 0]
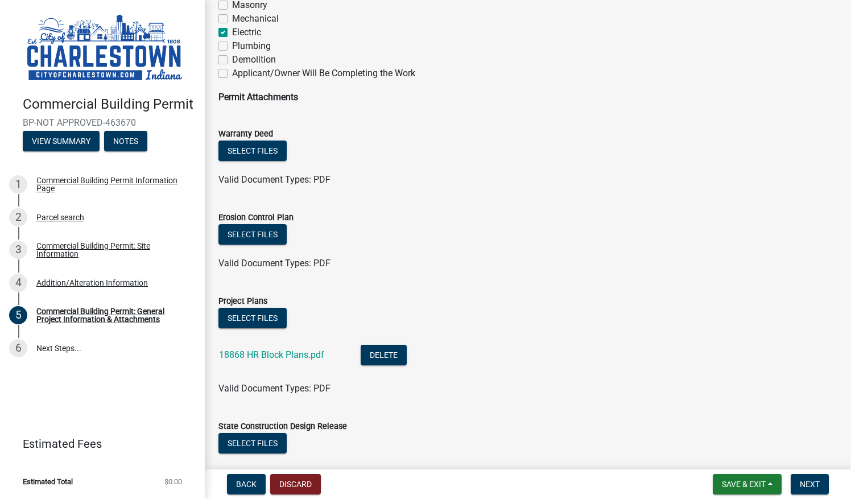
click at [810, 484] on span "Next" at bounding box center [809, 483] width 20 height 9
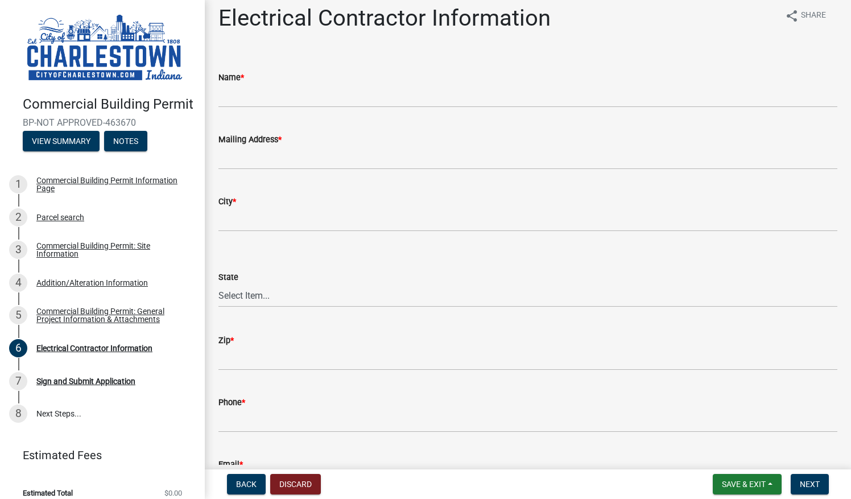
scroll to position [8, 0]
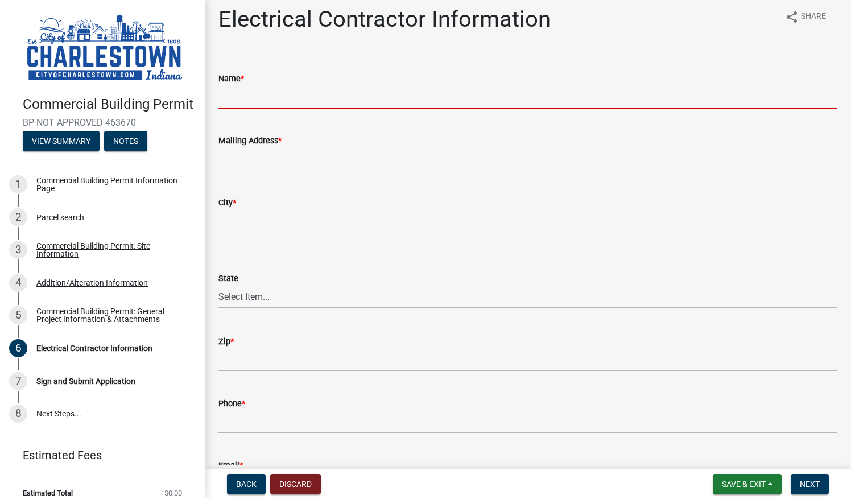
click at [269, 98] on input "Name *" at bounding box center [527, 96] width 619 height 23
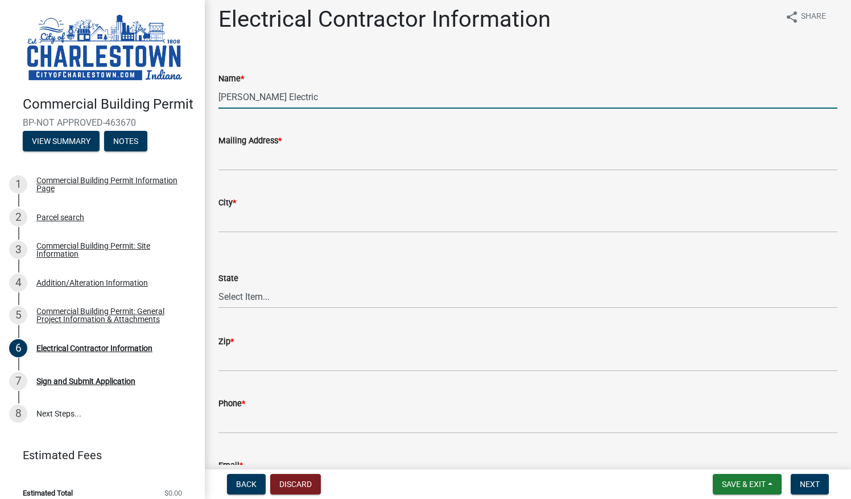
type input "Daugherty Electric"
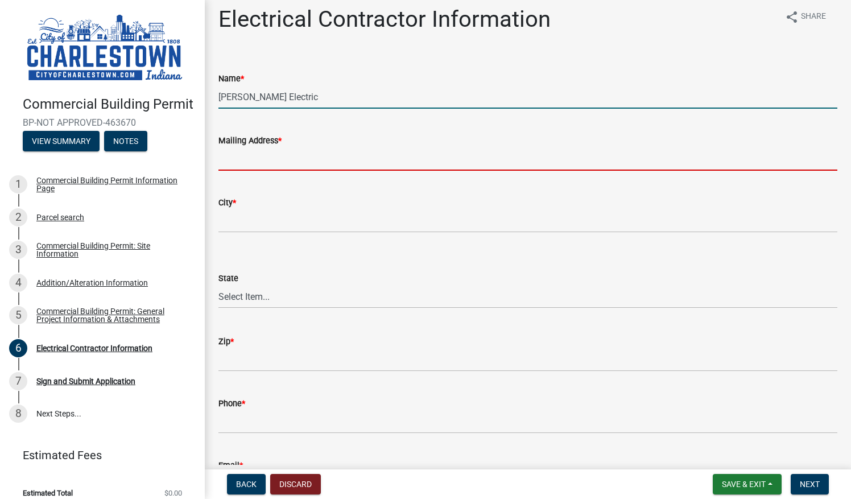
click at [291, 163] on input "Mailing Address *" at bounding box center [527, 158] width 619 height 23
type input "PO BOX 88"
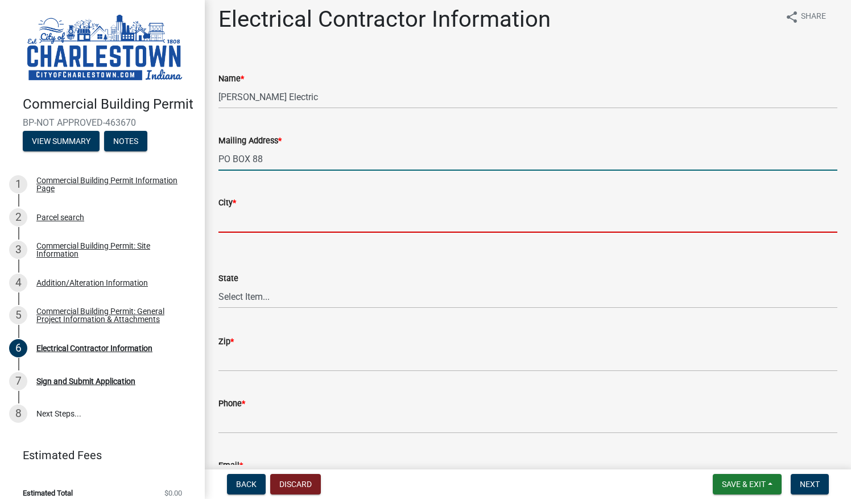
type input "YORKTOWN"
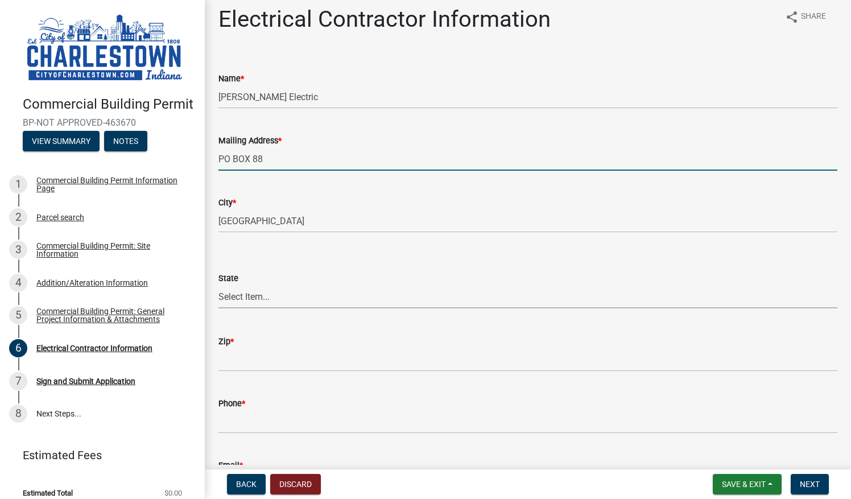
select select "IN"
type input "47396"
type input "7657308699"
type input "daughertyelectric@gmail.com"
click at [327, 165] on input "rusty@saridgeway.com" at bounding box center [527, 158] width 619 height 23
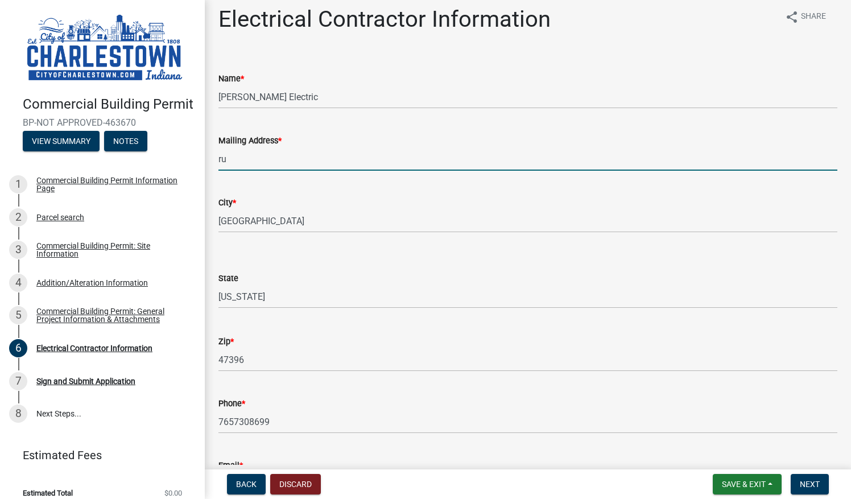
type input "r"
click at [333, 169] on input "daughertyelectric@gmail.com" at bounding box center [527, 158] width 619 height 23
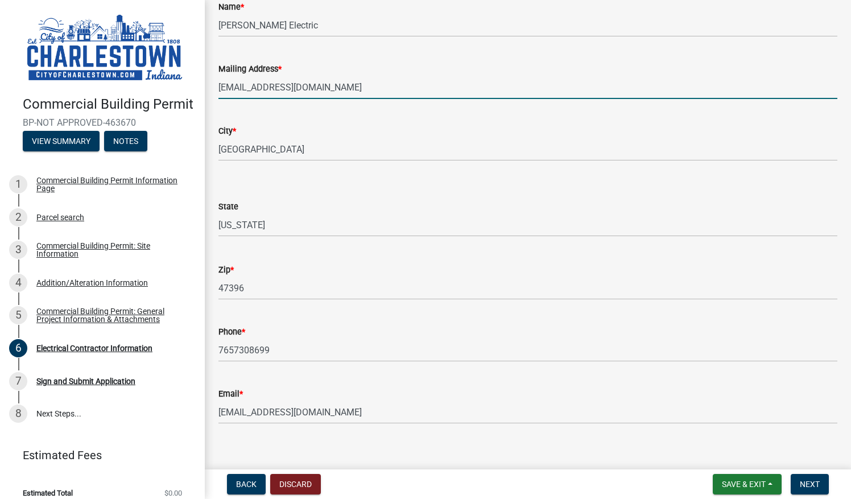
scroll to position [92, 0]
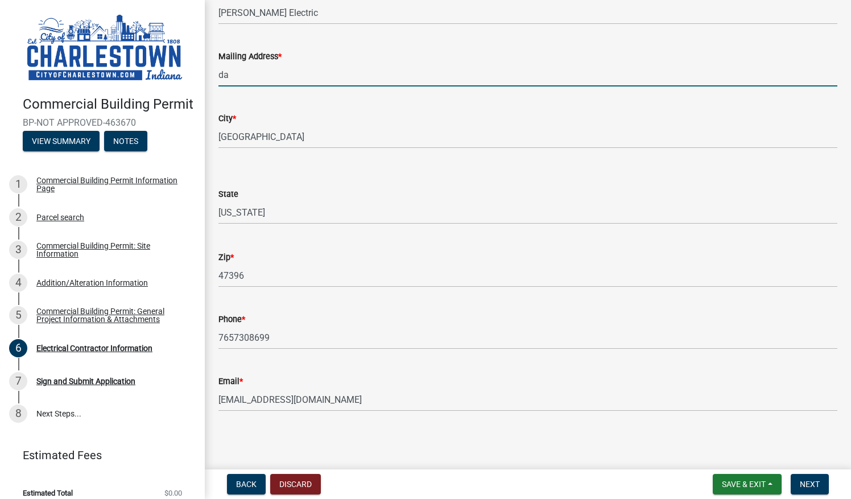
type input "d"
type input "P.O. Box 88"
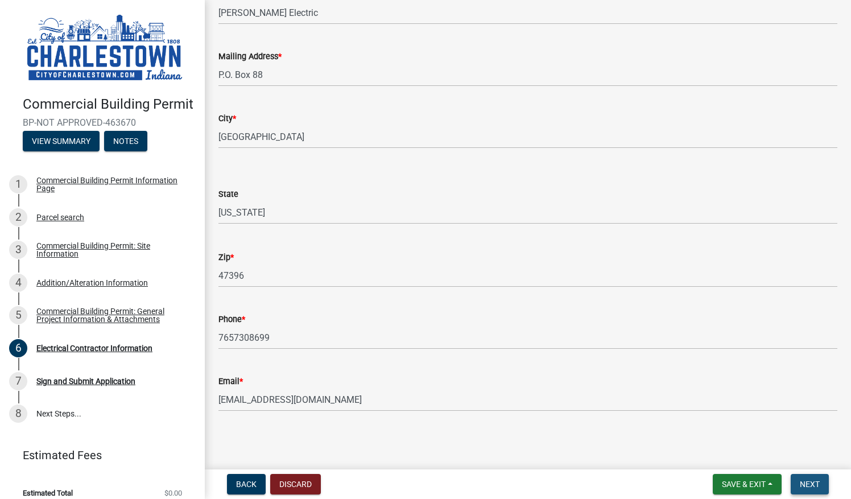
click at [810, 476] on button "Next" at bounding box center [809, 484] width 38 height 20
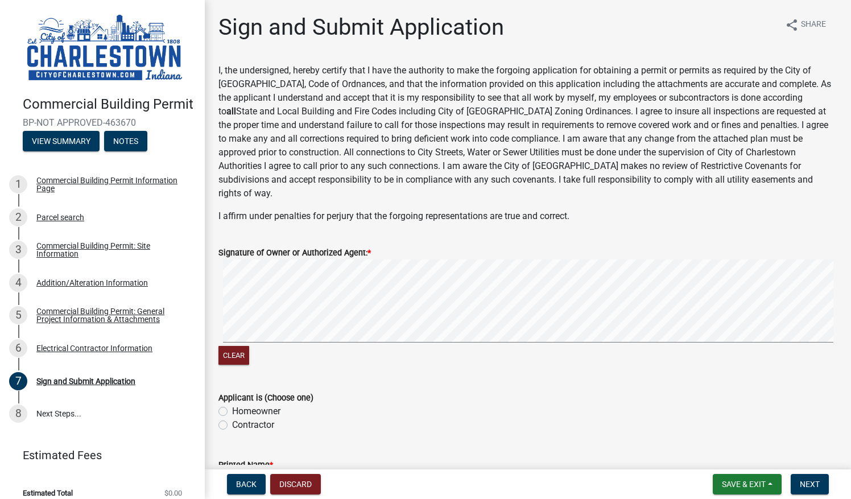
click at [232, 418] on label "Contractor" at bounding box center [253, 425] width 42 height 14
click at [232, 418] on input "Contractor" at bounding box center [235, 421] width 7 height 7
radio input "true"
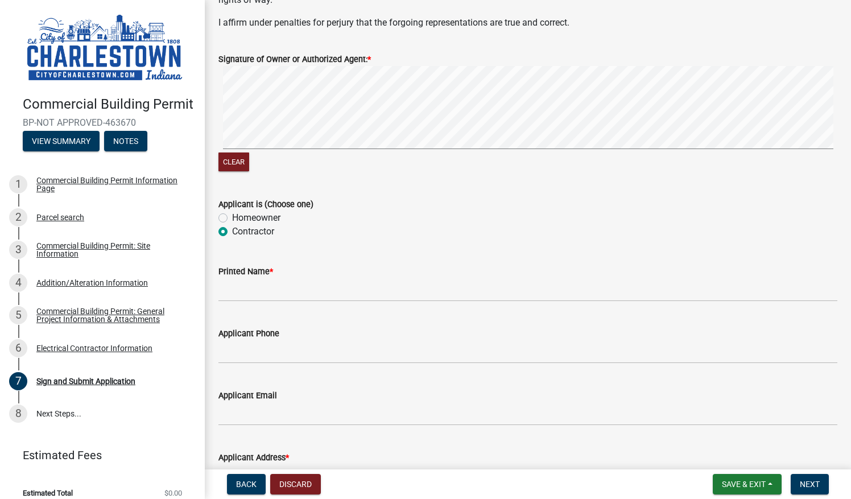
scroll to position [211, 0]
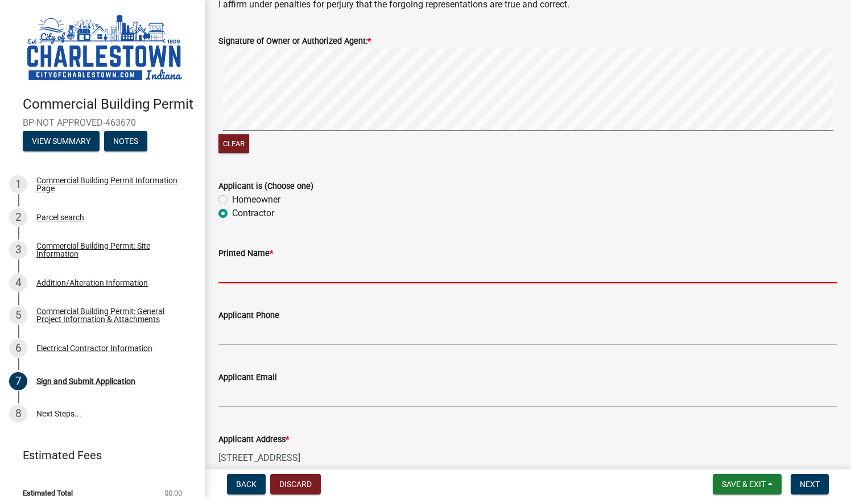
click at [262, 264] on input "Printed Name *" at bounding box center [527, 271] width 619 height 23
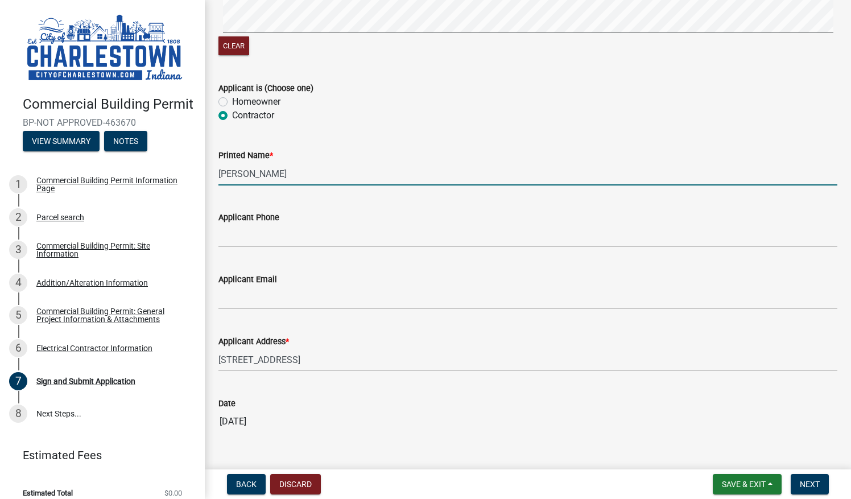
scroll to position [317, 0]
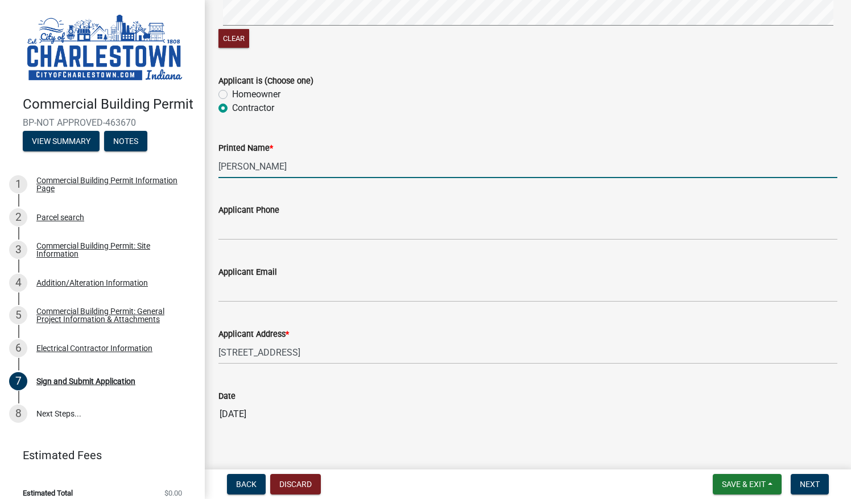
type input "Rusty Daugherty"
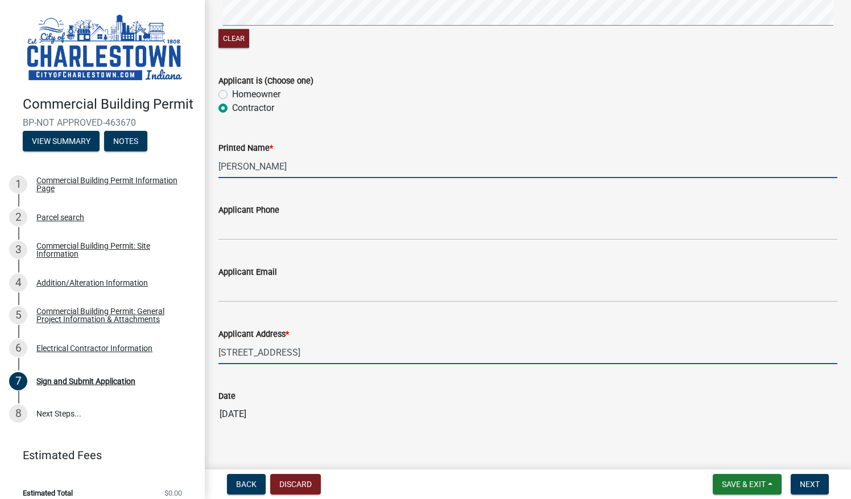
click at [367, 346] on input "9511 Charlestown New Market Rd" at bounding box center [527, 352] width 619 height 23
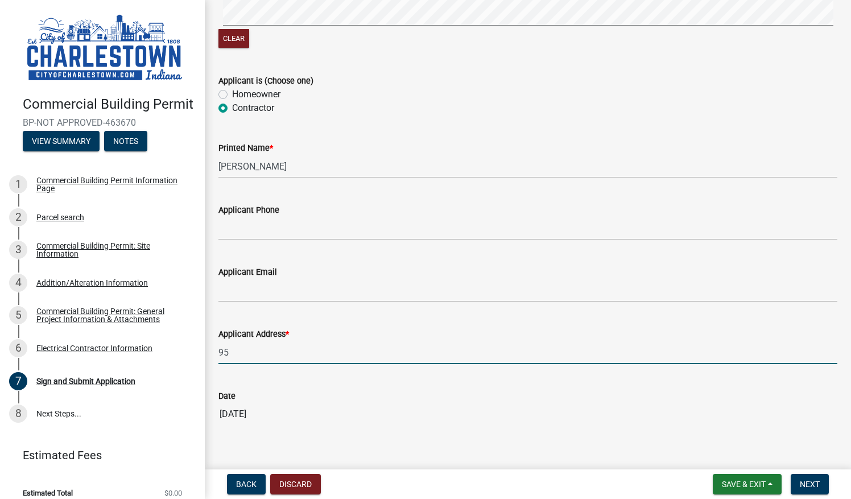
type input "9"
type input "P.O. Box 88 Yorktown, IN 47396"
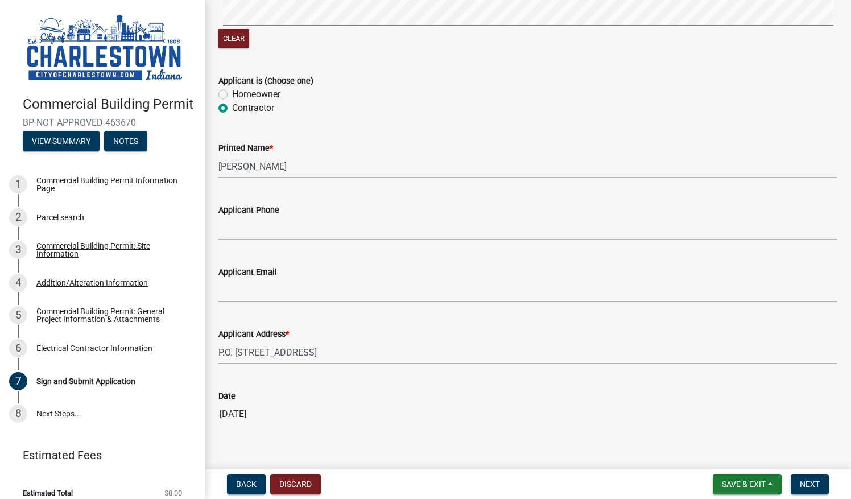
click at [382, 403] on input "08/14/2025" at bounding box center [527, 414] width 619 height 23
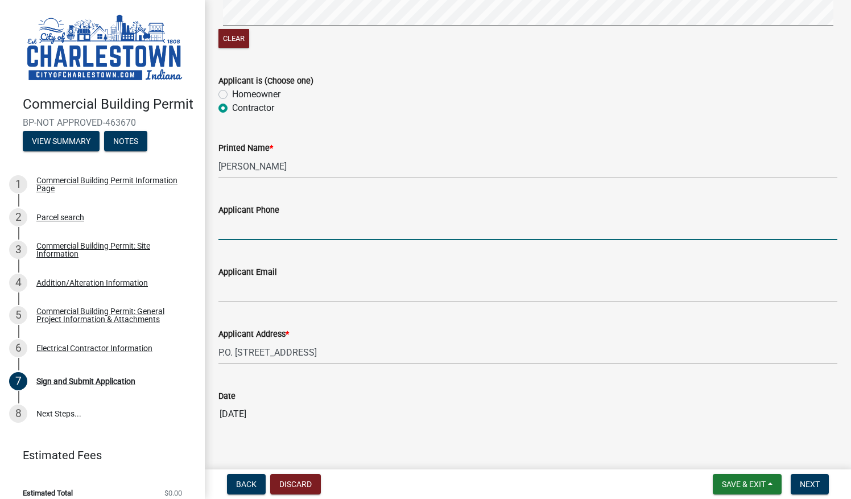
click at [252, 221] on input "Applicant Phone" at bounding box center [527, 228] width 619 height 23
type input "7657308699"
type input "rusty@saridgeway.com"
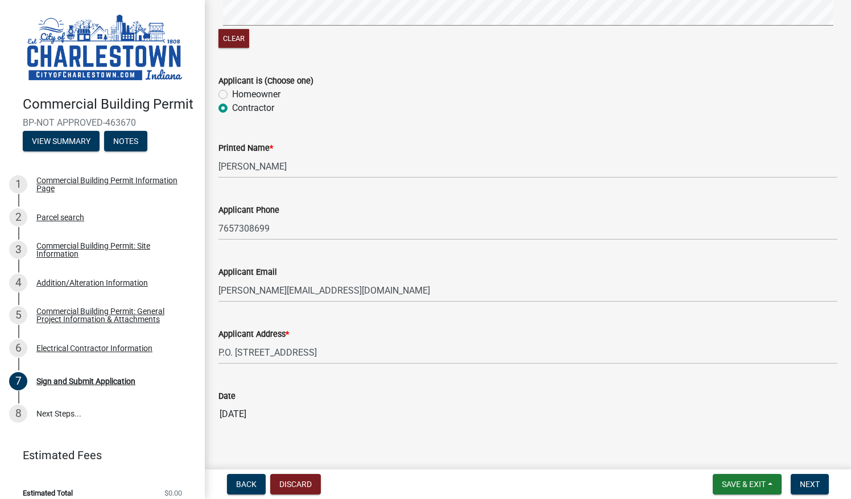
click at [616, 373] on div "Date 08/14/2025" at bounding box center [527, 399] width 619 height 52
click at [807, 480] on span "Next" at bounding box center [809, 483] width 20 height 9
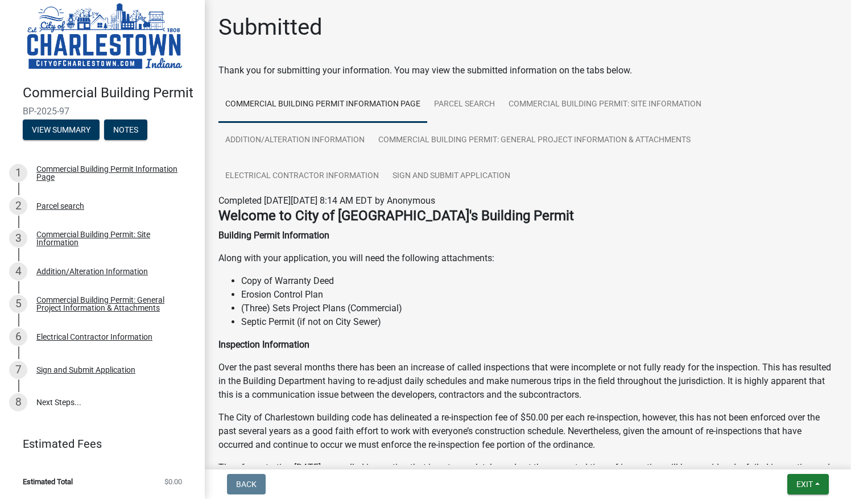
scroll to position [23, 0]
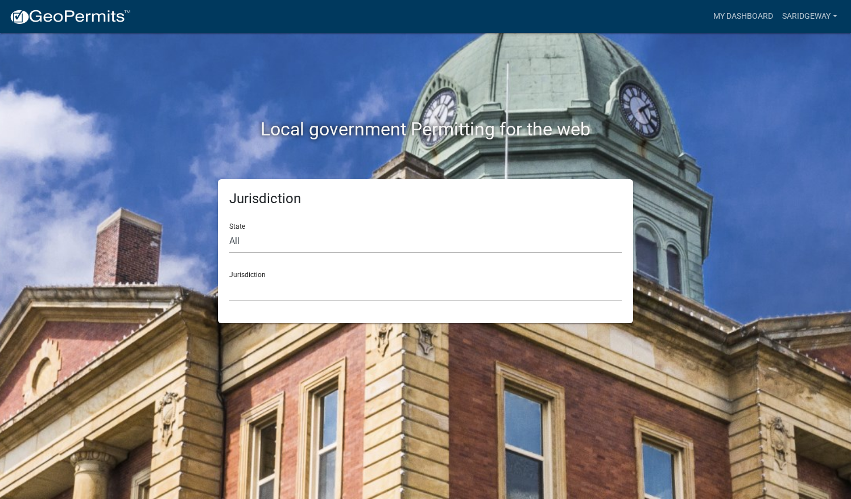
click at [238, 239] on select "All Colorado Georgia Indiana Iowa Kansas Minnesota Ohio South Carolina Wisconsin" at bounding box center [425, 241] width 392 height 23
select select "[US_STATE]"
click at [229, 230] on select "All Colorado Georgia Indiana Iowa Kansas Minnesota Ohio South Carolina Wisconsin" at bounding box center [425, 241] width 392 height 23
click at [261, 297] on select "City of Charlestown, Indiana City of Jeffersonville, Indiana City of Logansport…" at bounding box center [425, 289] width 392 height 23
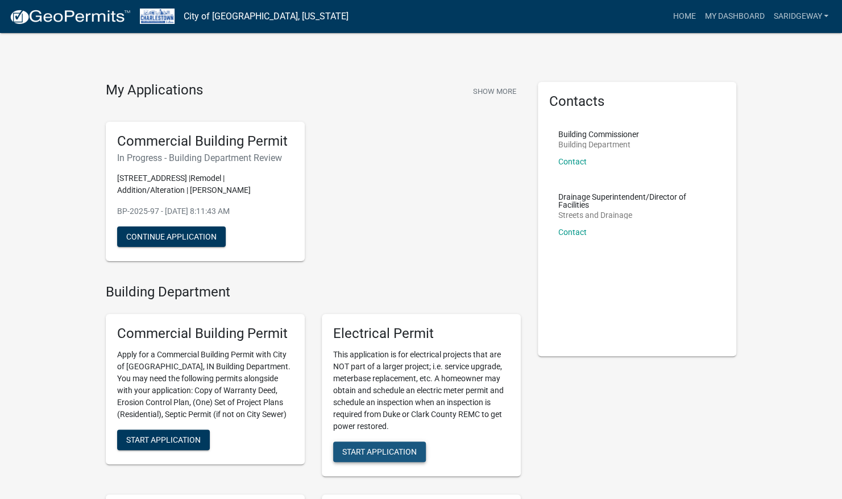
click at [399, 447] on span "Start Application" at bounding box center [379, 451] width 74 height 9
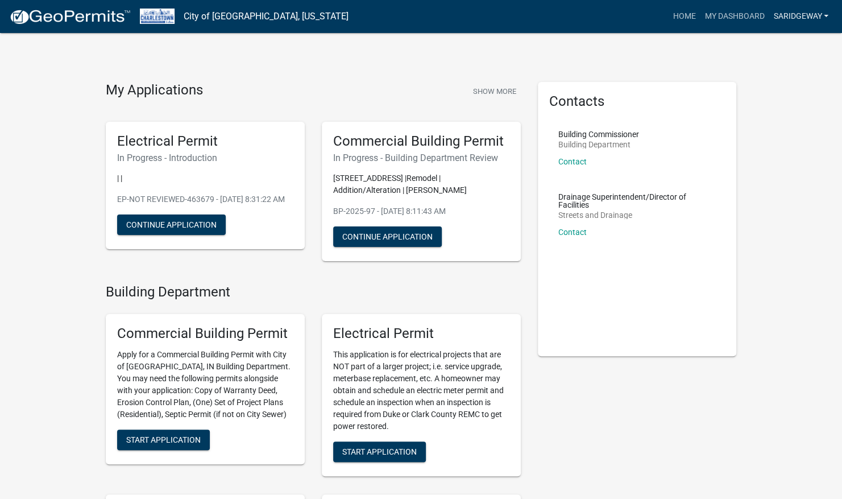
click at [828, 14] on link "SARidgeway" at bounding box center [801, 17] width 64 height 22
click at [792, 79] on link "Logout" at bounding box center [787, 83] width 91 height 27
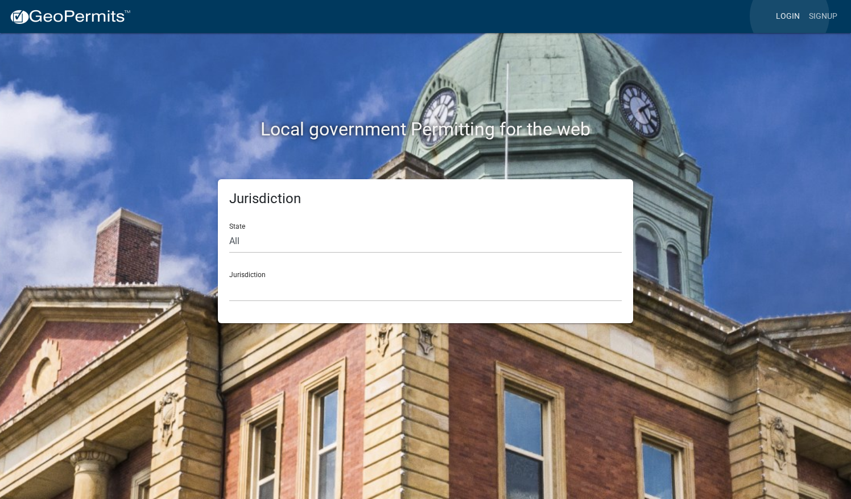
click at [789, 16] on link "Login" at bounding box center [787, 17] width 33 height 22
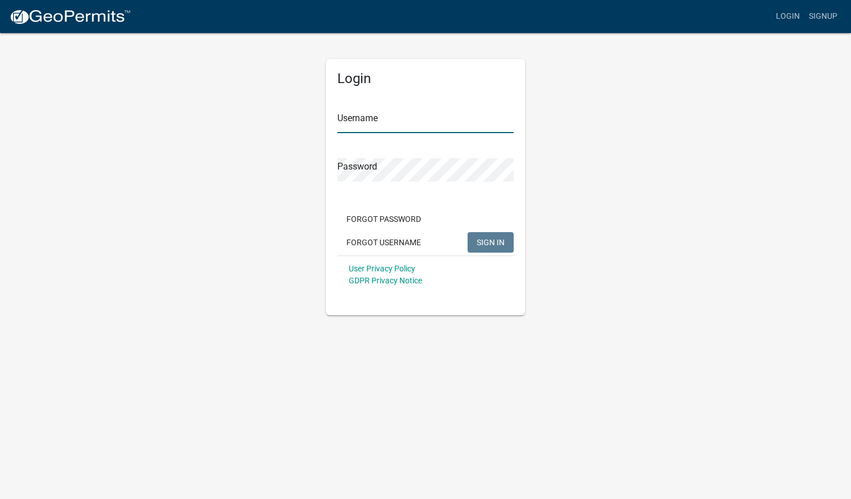
type input "SARidgeway"
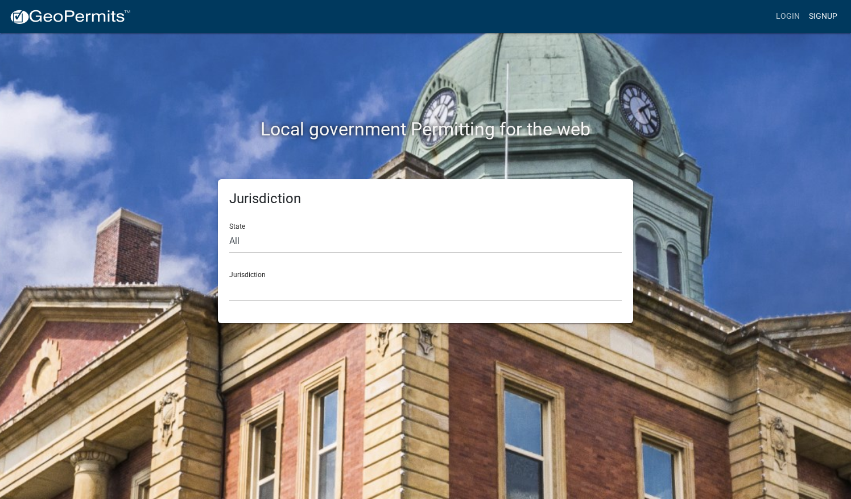
click at [818, 13] on link "Signup" at bounding box center [823, 17] width 38 height 22
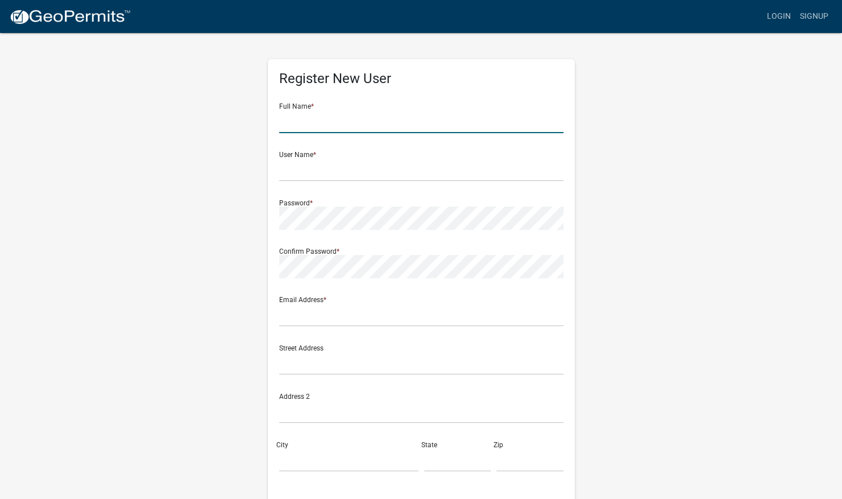
click at [325, 132] on input "text" at bounding box center [421, 121] width 284 height 23
type input "james"
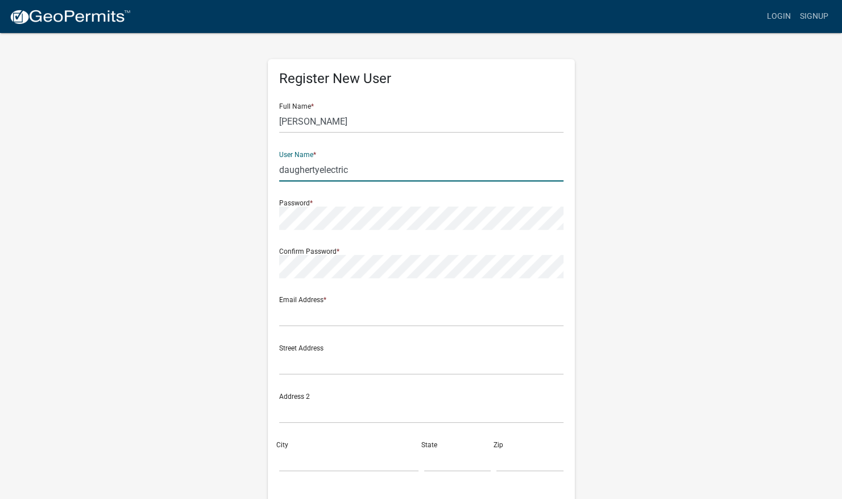
type input "daughertyelectric"
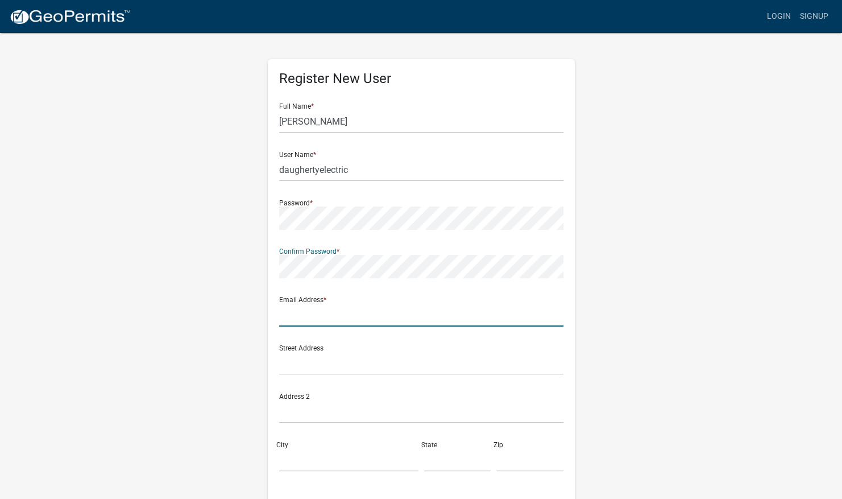
click at [289, 308] on input "text" at bounding box center [421, 314] width 284 height 23
type input "daughertyelectric@gmail.com"
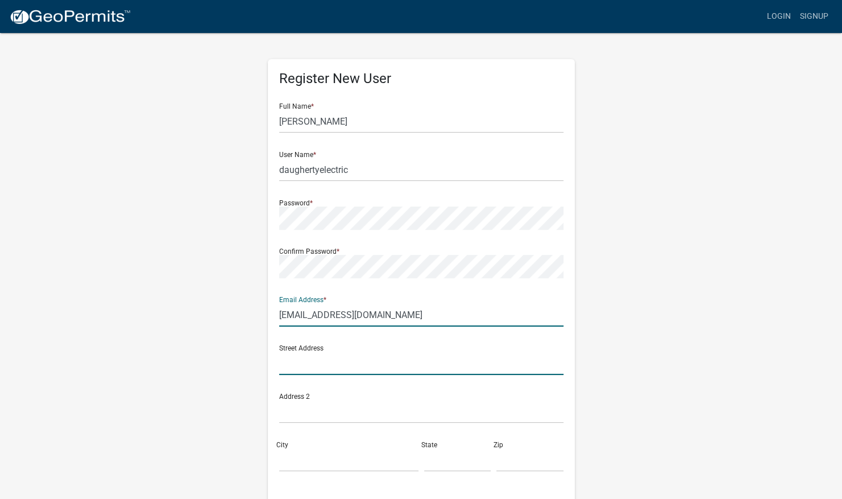
type input "PO BOX 88"
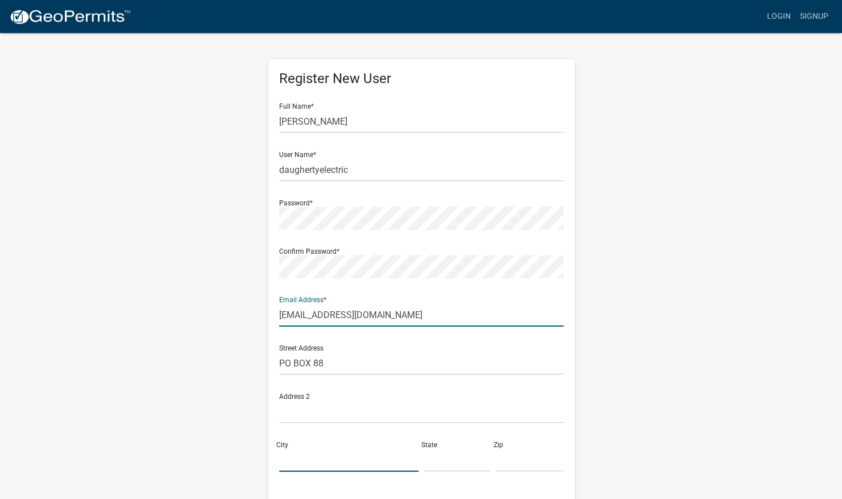
type input "YORKTOWN"
type input "IN"
type input "47396"
type input "7657308699"
type input "rusty@saridgeway.com"
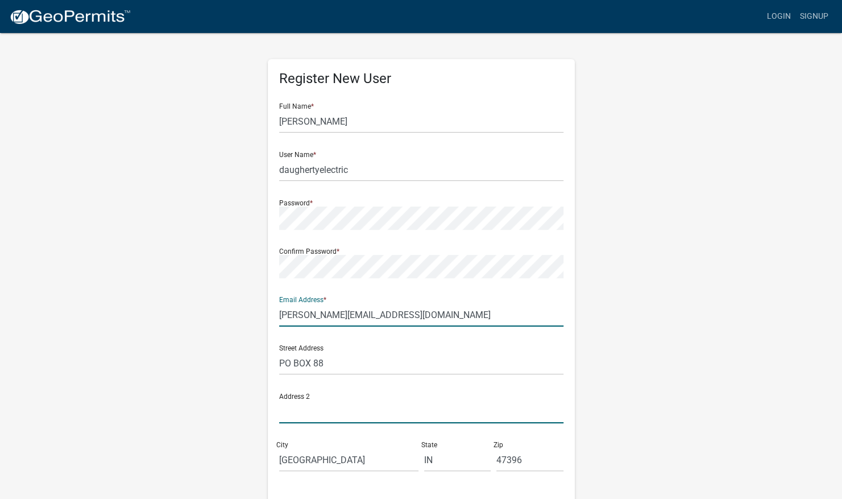
type input "PO BOX 88"
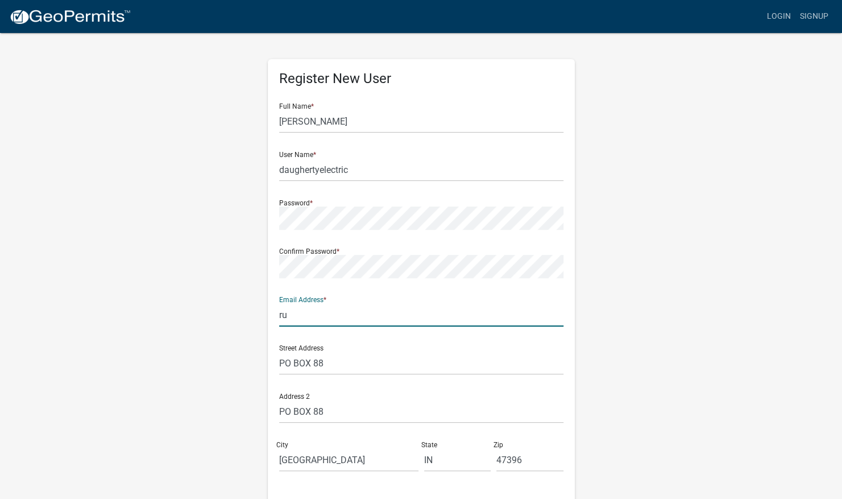
type input "r"
type input "daughertyelectric@gmail.com"
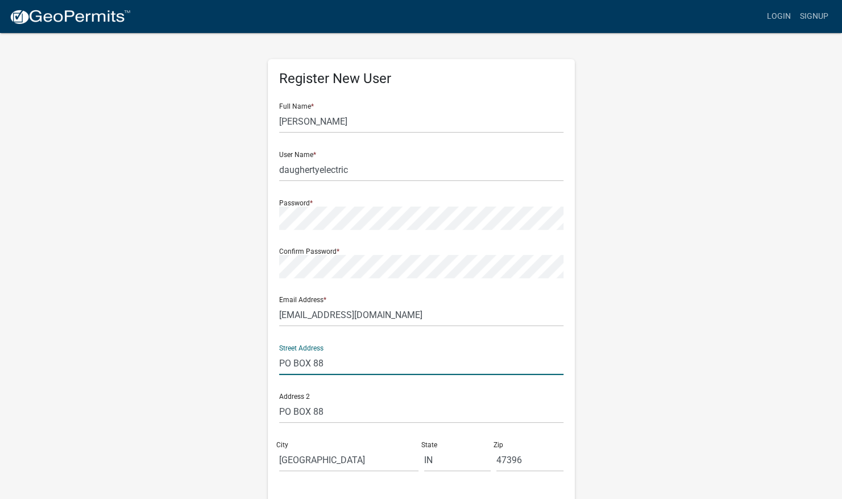
click at [567, 339] on div "Register New User Full Name * james User Name * daughertyelectric Password * Co…" at bounding box center [421, 330] width 307 height 543
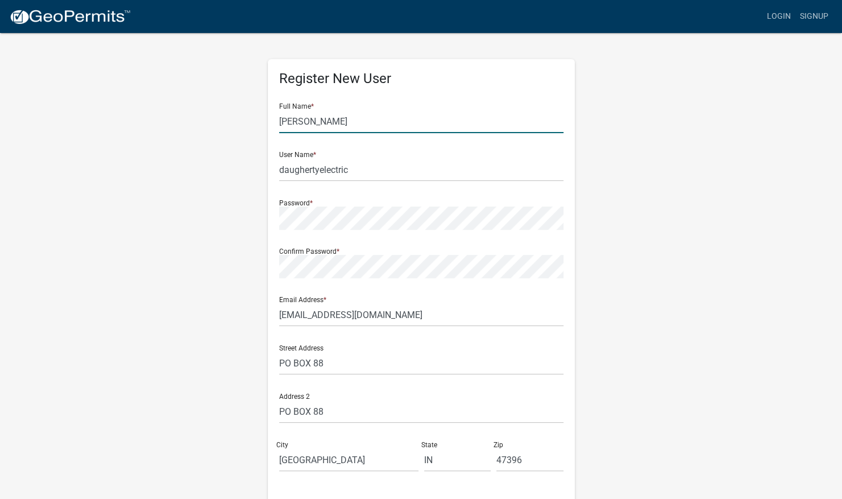
click at [322, 121] on input "james" at bounding box center [421, 121] width 284 height 23
type input "james daugherty"
click at [649, 173] on div "Register New User Full Name * james daugherty User Name * daughertyelectric Pas…" at bounding box center [421, 336] width 648 height 608
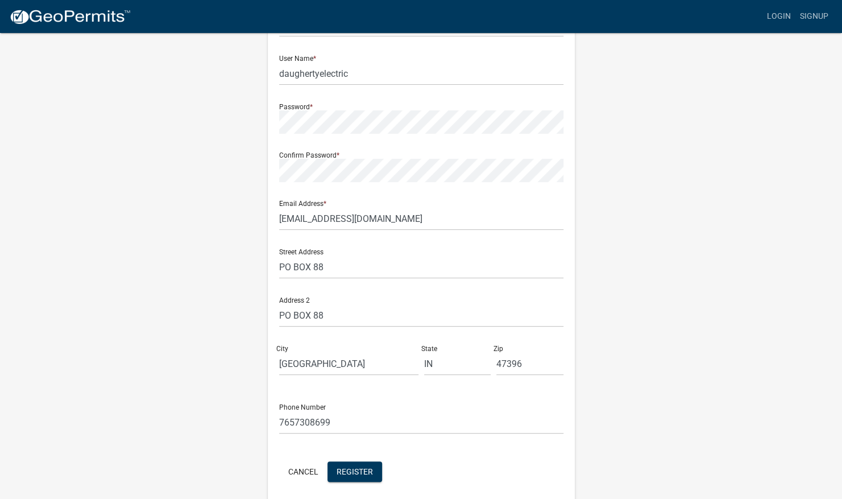
scroll to position [141, 0]
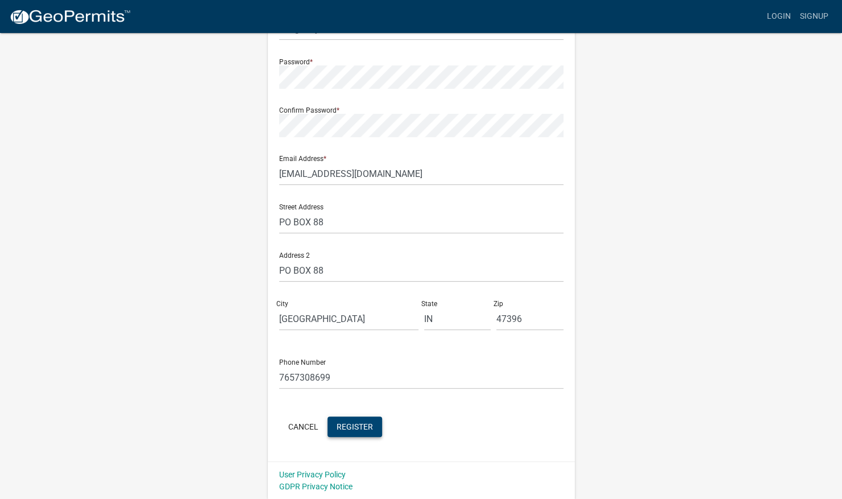
click at [351, 425] on span "Register" at bounding box center [355, 425] width 36 height 9
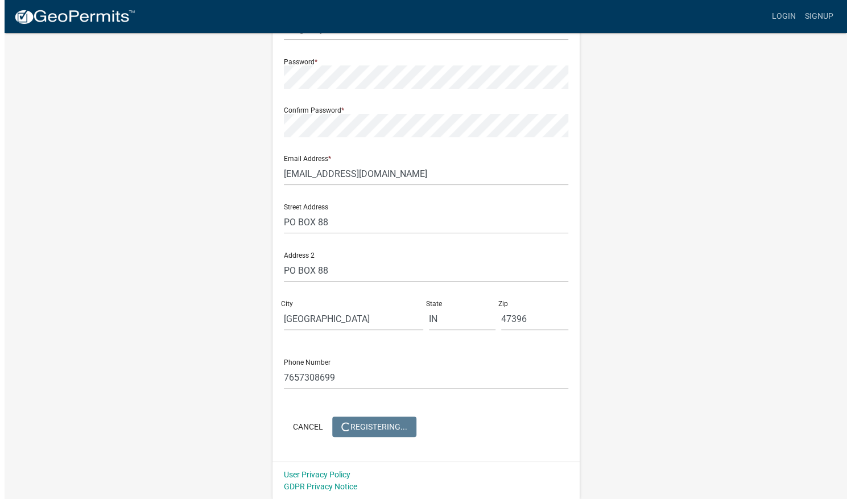
scroll to position [0, 0]
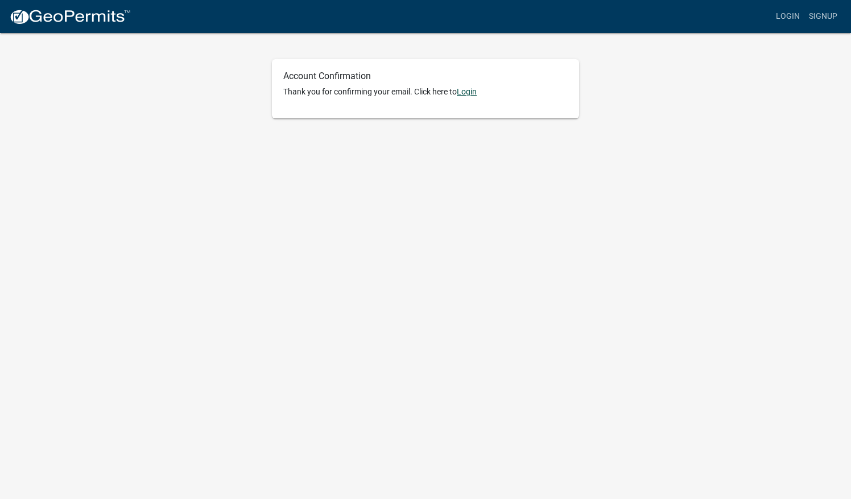
click at [466, 92] on link "Login" at bounding box center [467, 91] width 20 height 9
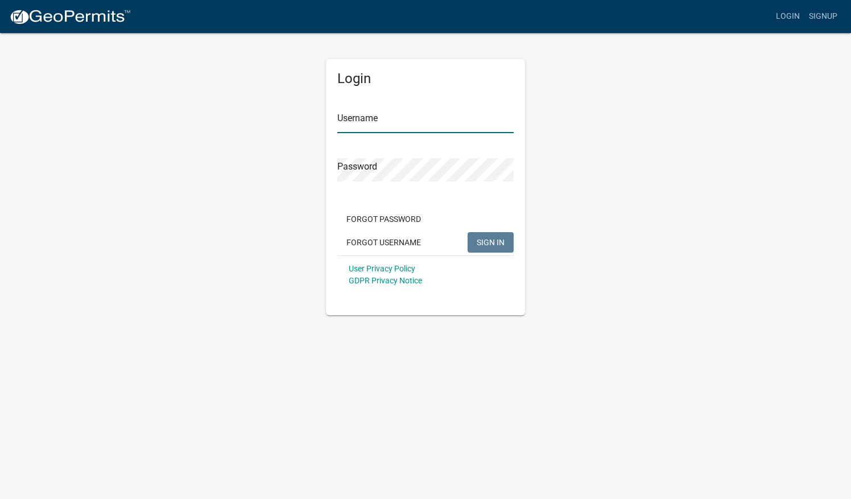
type input "daughertyelectric"
click at [480, 241] on span "SIGN IN" at bounding box center [490, 241] width 28 height 9
